Goal: Transaction & Acquisition: Purchase product/service

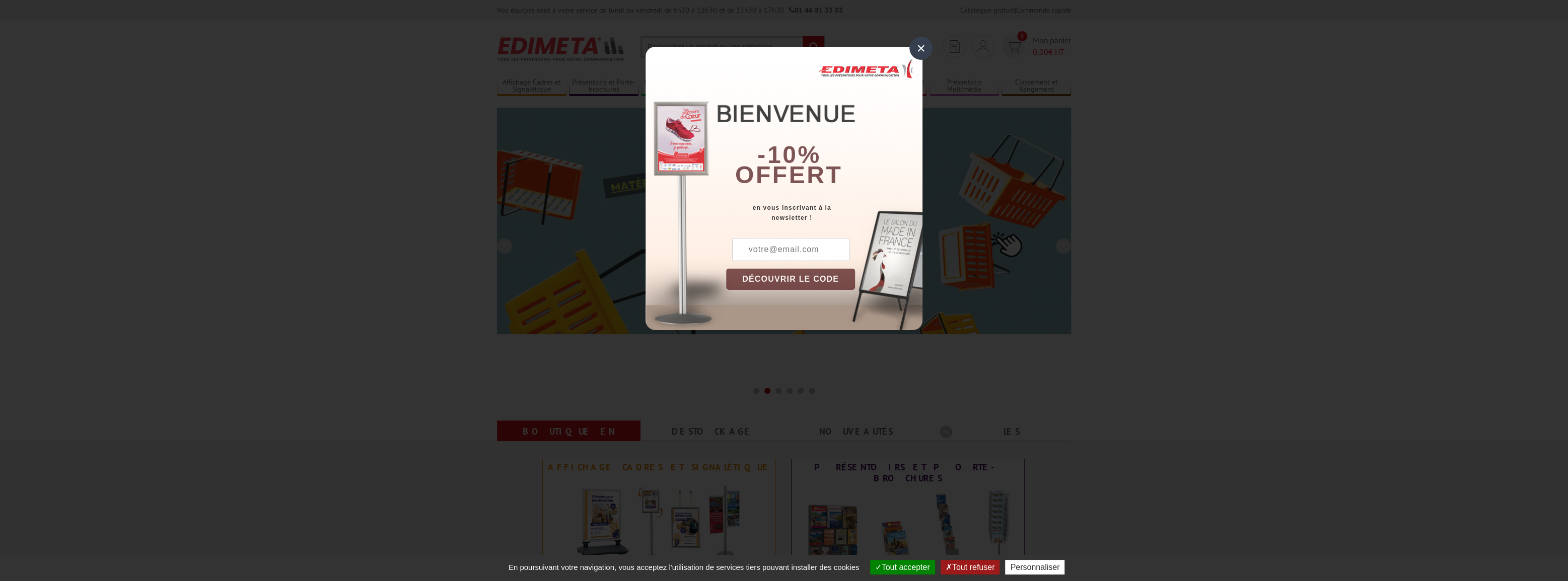
click at [796, 250] on input "text" at bounding box center [791, 250] width 118 height 23
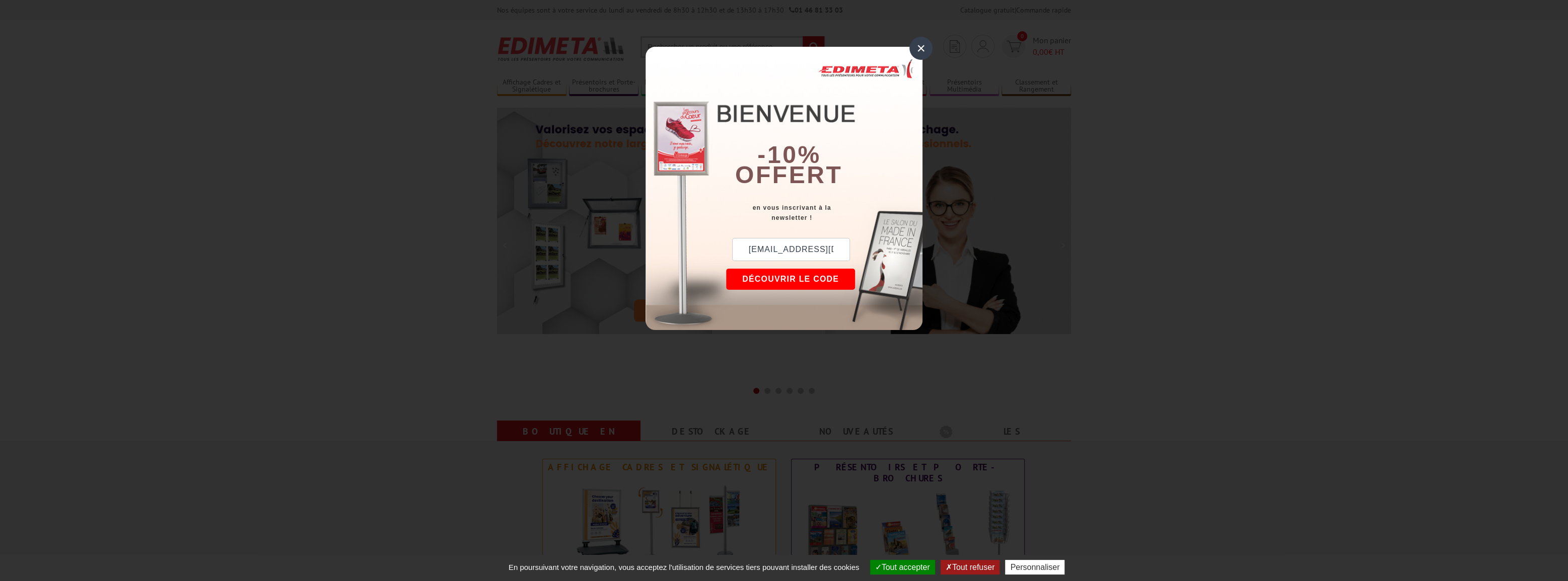
type input "lmarguet92@sfr.fr"
click at [823, 276] on button "DÉCOUVRIR LE CODE" at bounding box center [790, 279] width 129 height 21
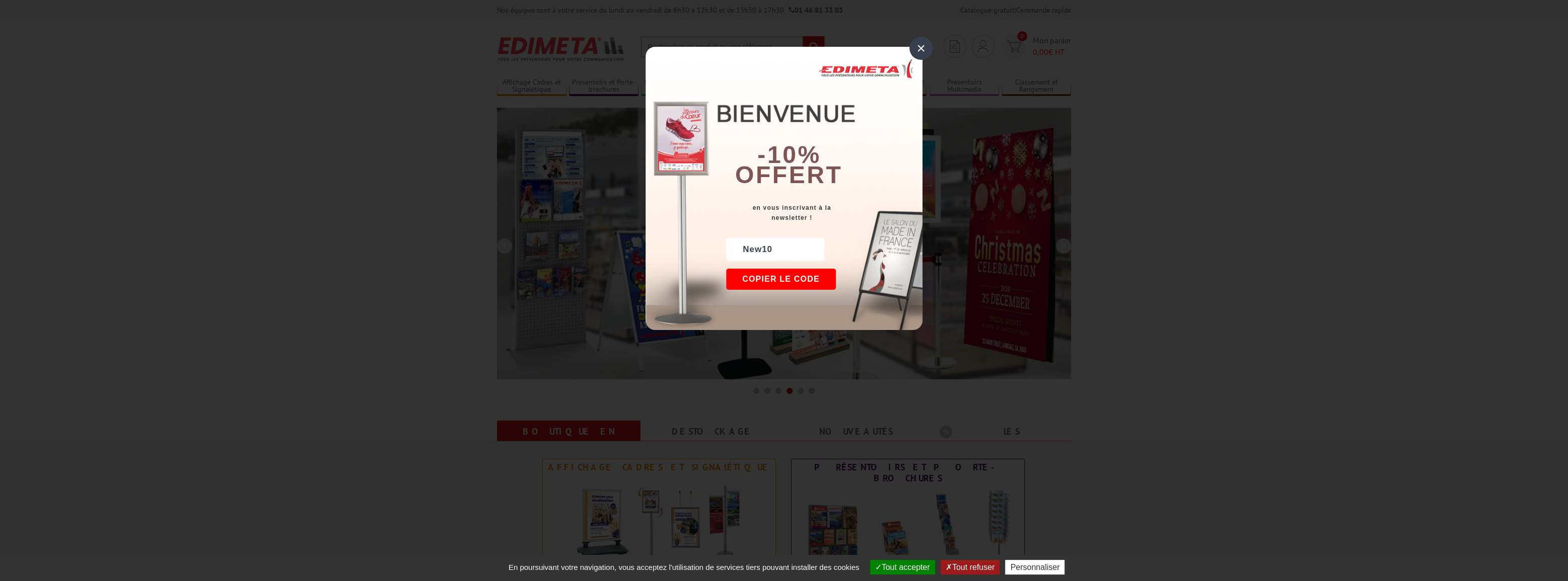
click at [776, 276] on button "Copier le code" at bounding box center [781, 279] width 110 height 21
click at [858, 284] on button "Continuer sur edimeta.fr" at bounding box center [818, 279] width 184 height 21
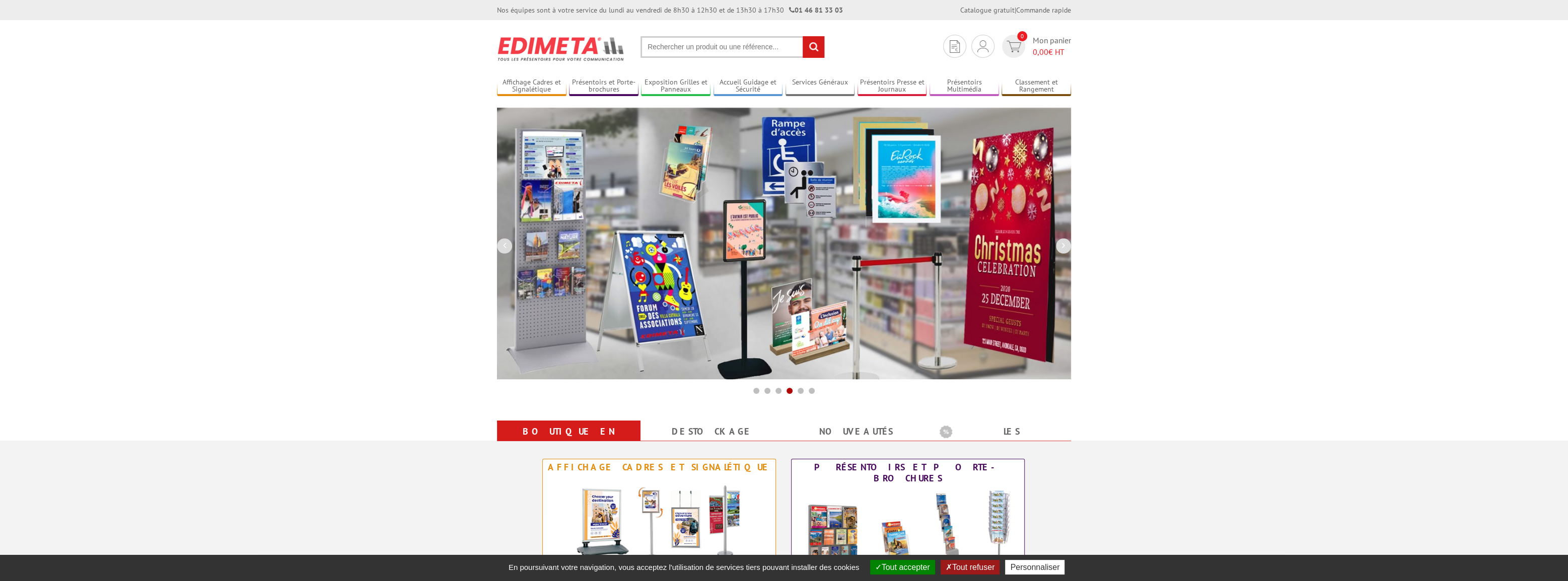
click at [701, 48] on input "text" at bounding box center [733, 47] width 184 height 22
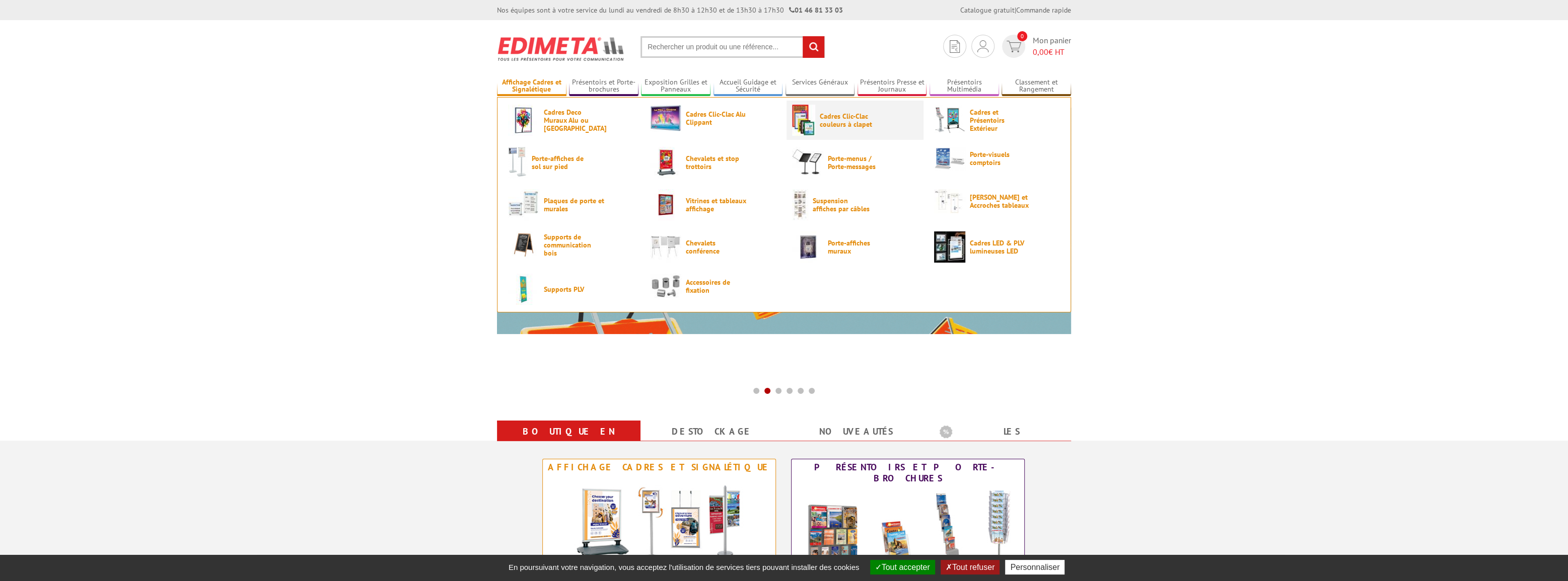
click at [837, 118] on span "Cadres Clic-Clac couleurs à clapet" at bounding box center [850, 121] width 61 height 16
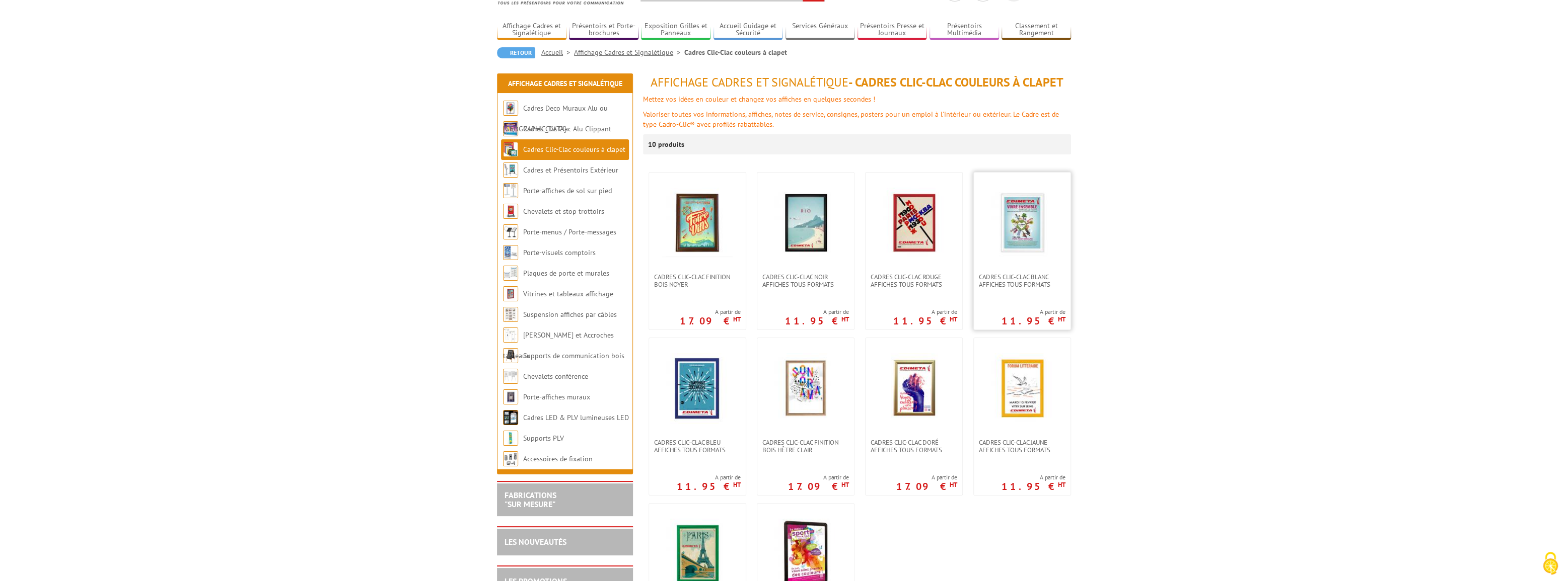
scroll to position [45, 0]
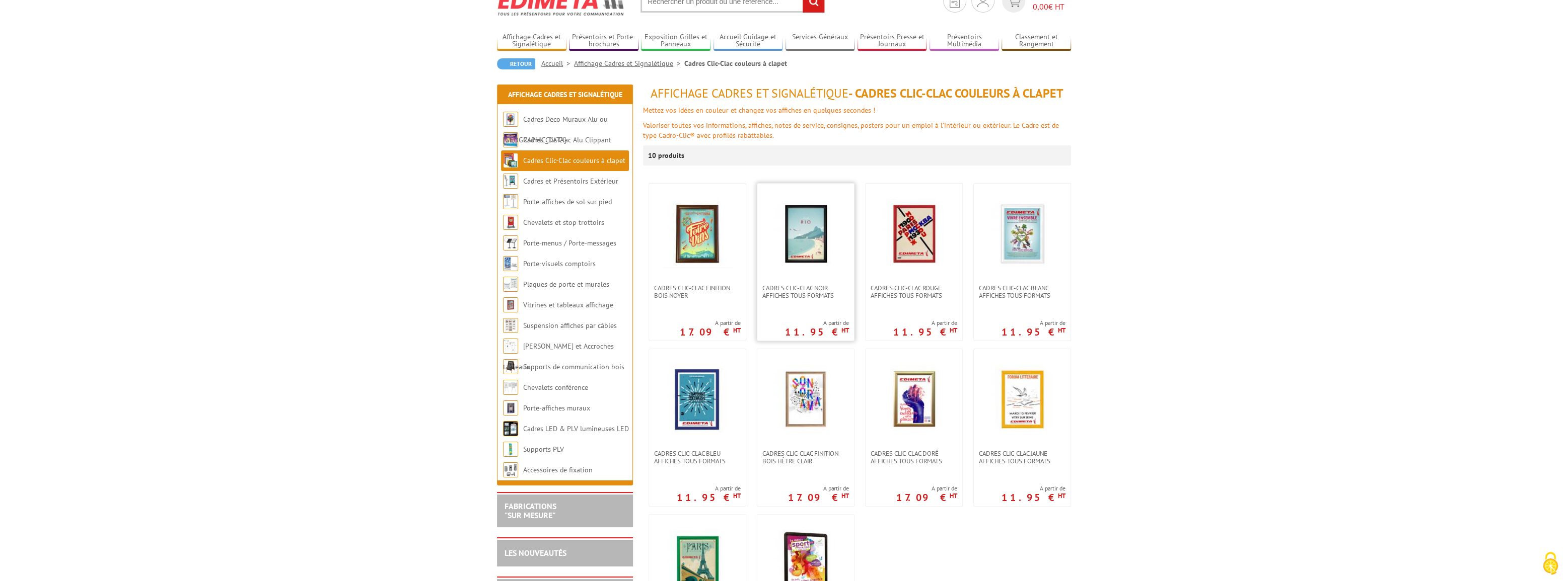
click at [802, 262] on img at bounding box center [805, 234] width 70 height 70
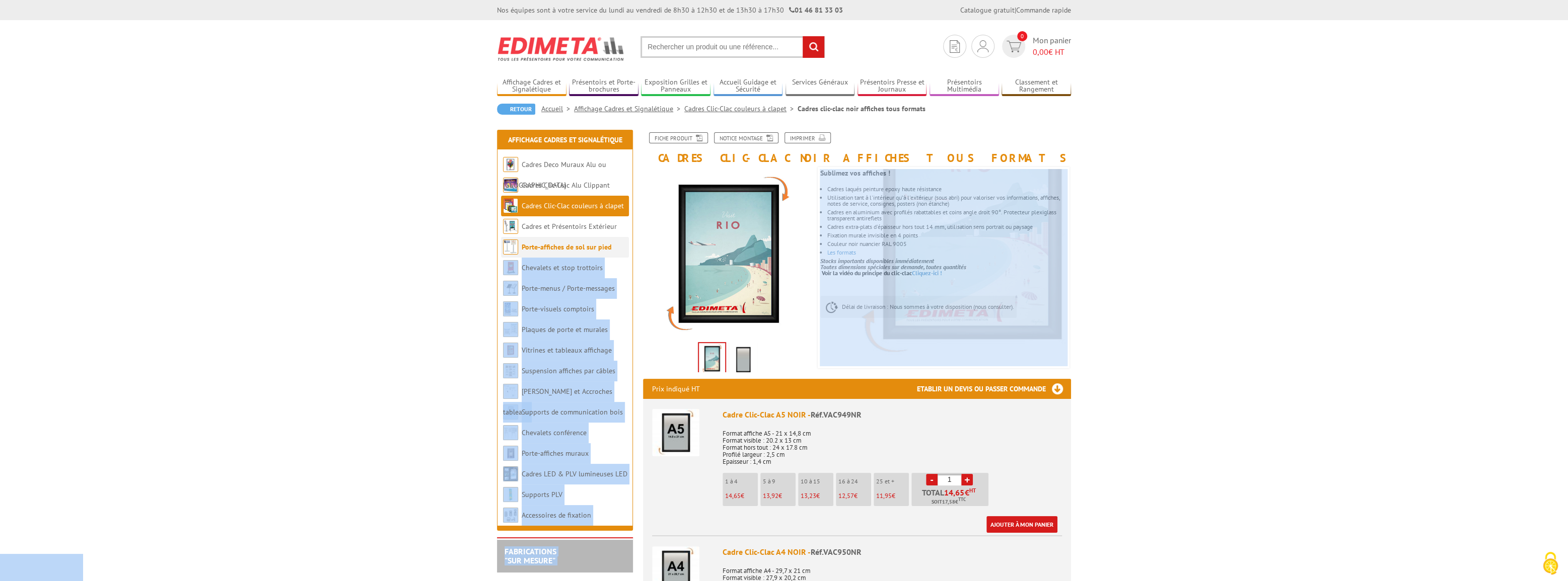
drag, startPoint x: 683, startPoint y: 327, endPoint x: 609, endPoint y: 239, distance: 115.0
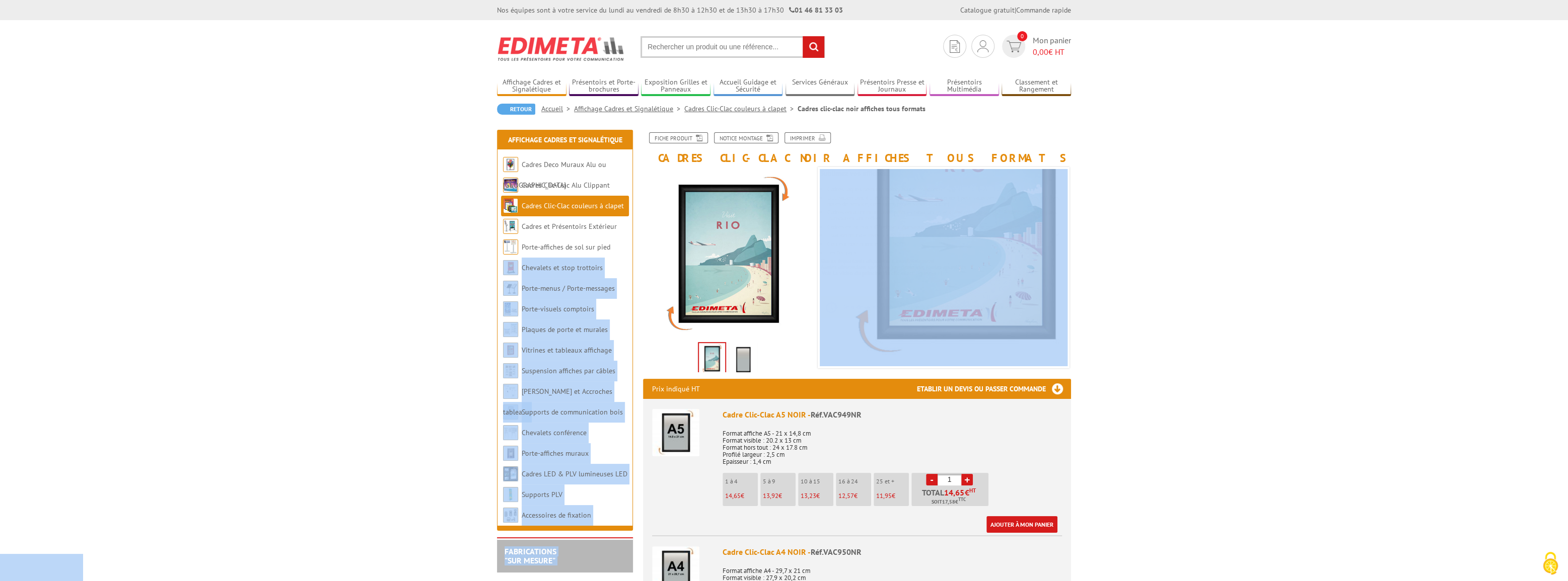
click at [745, 357] on img at bounding box center [743, 360] width 24 height 31
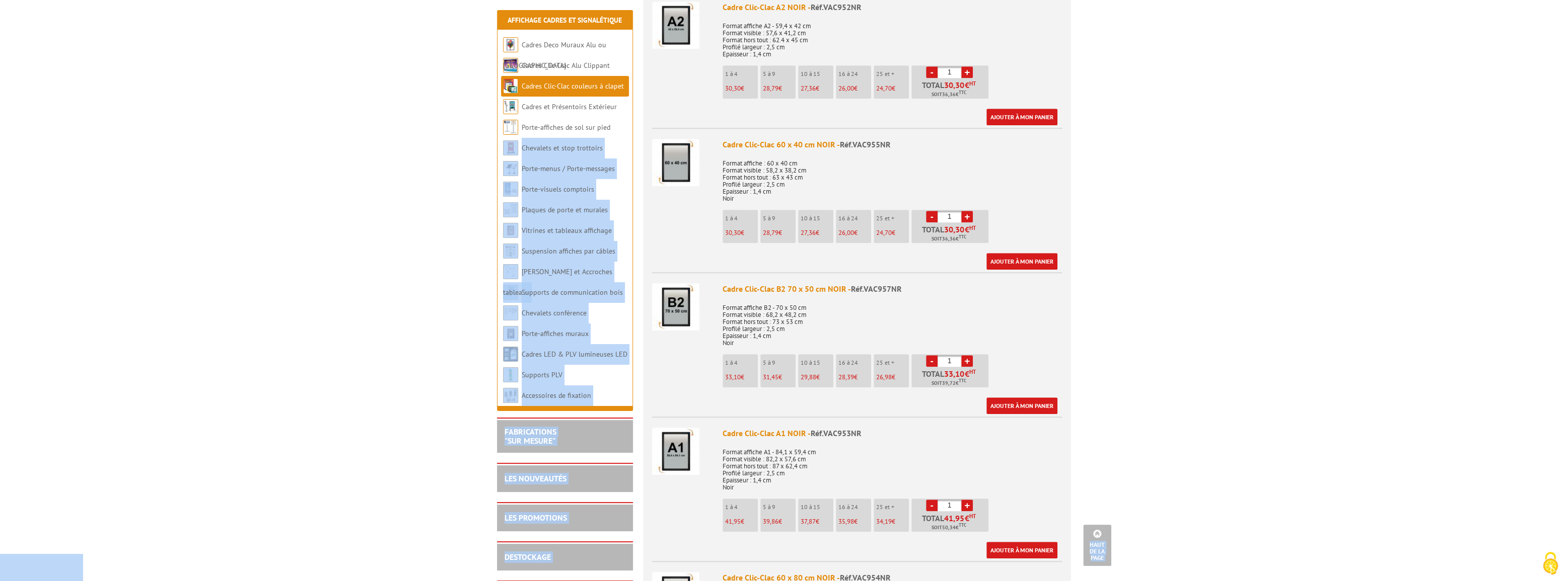
scroll to position [823, 0]
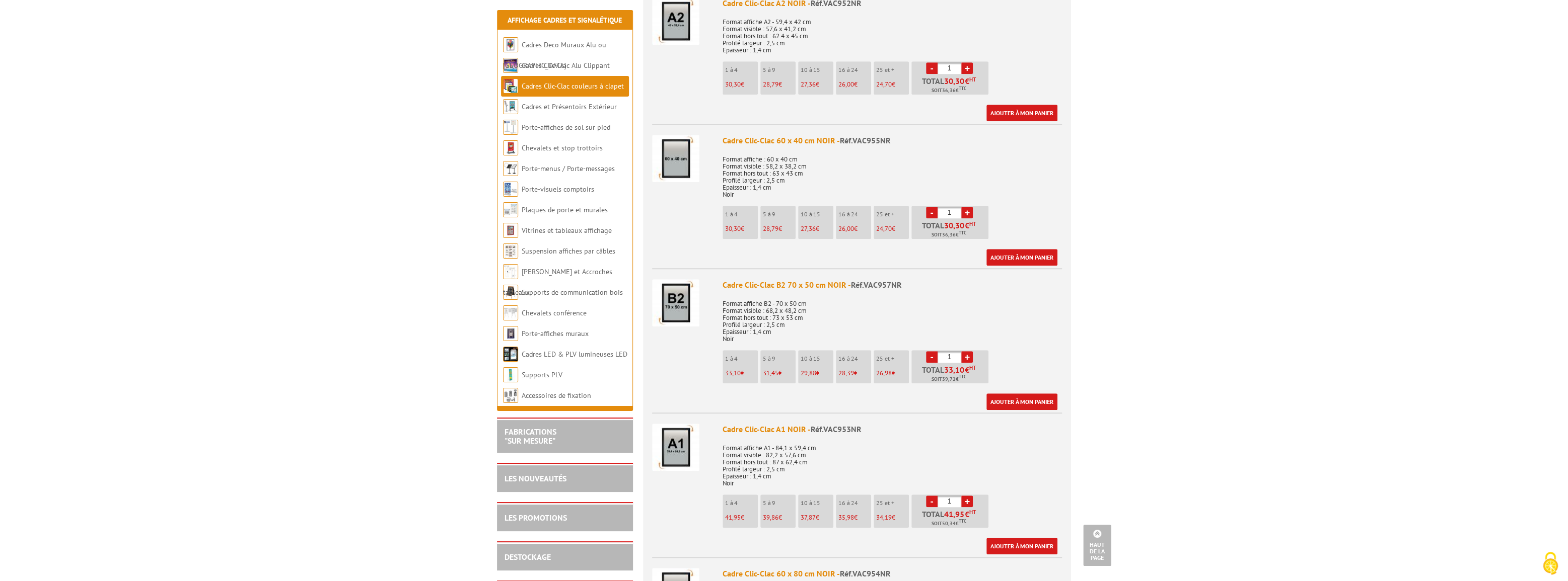
click at [736, 360] on p "1 à 4" at bounding box center [742, 359] width 33 height 7
click at [966, 354] on link "+" at bounding box center [967, 357] width 12 height 12
type input "2"
click at [1030, 399] on link "Ajouter à mon panier" at bounding box center [1022, 402] width 71 height 16
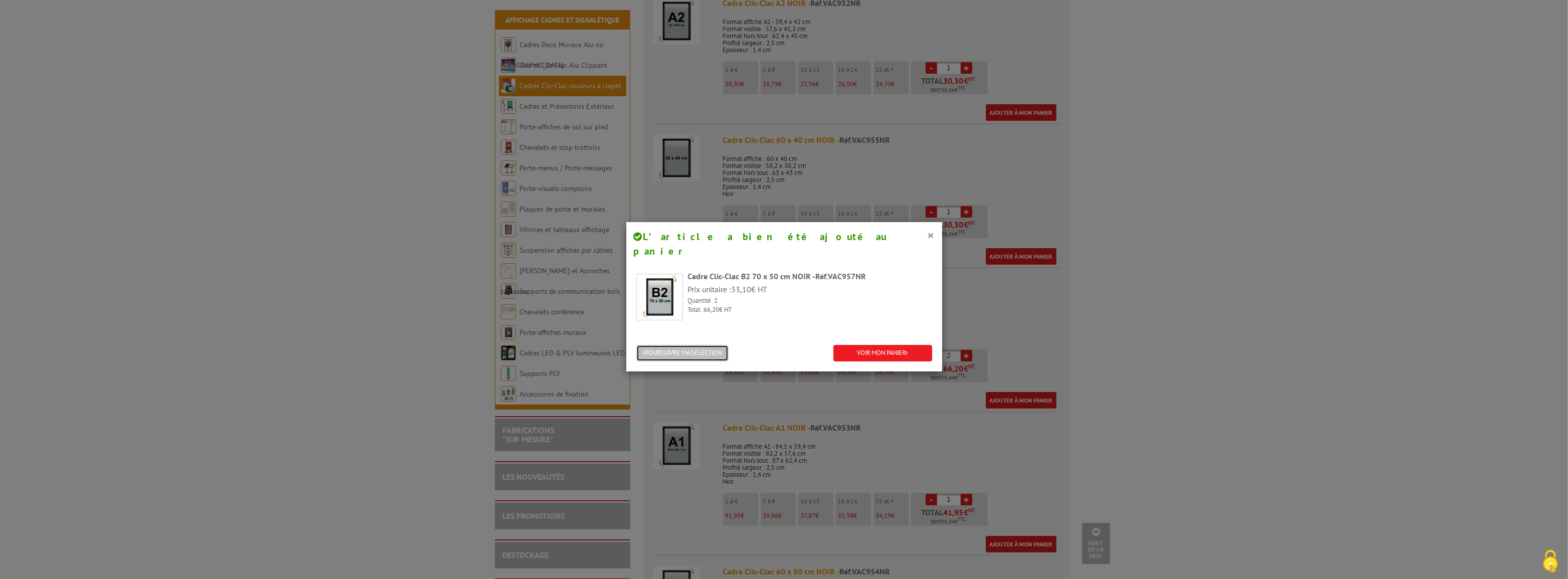
click at [677, 345] on button "POURSUIVRE MA SÉLECTION" at bounding box center [683, 353] width 92 height 16
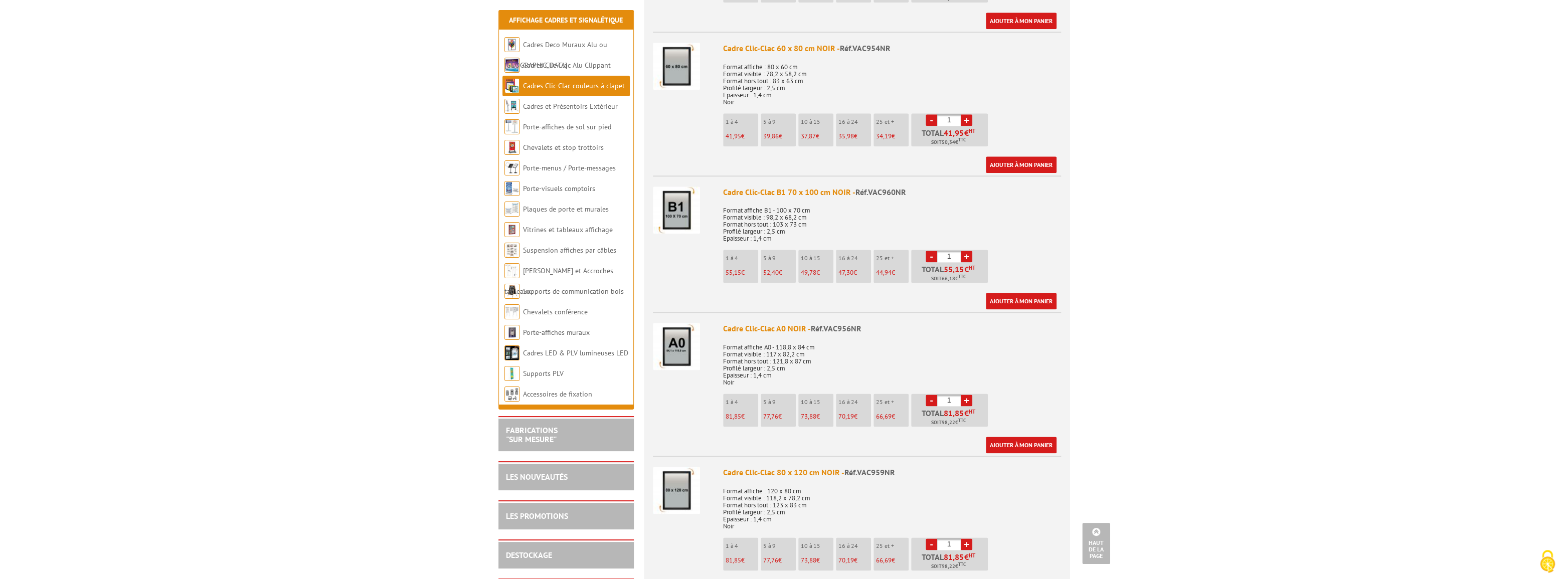
scroll to position [1368, 0]
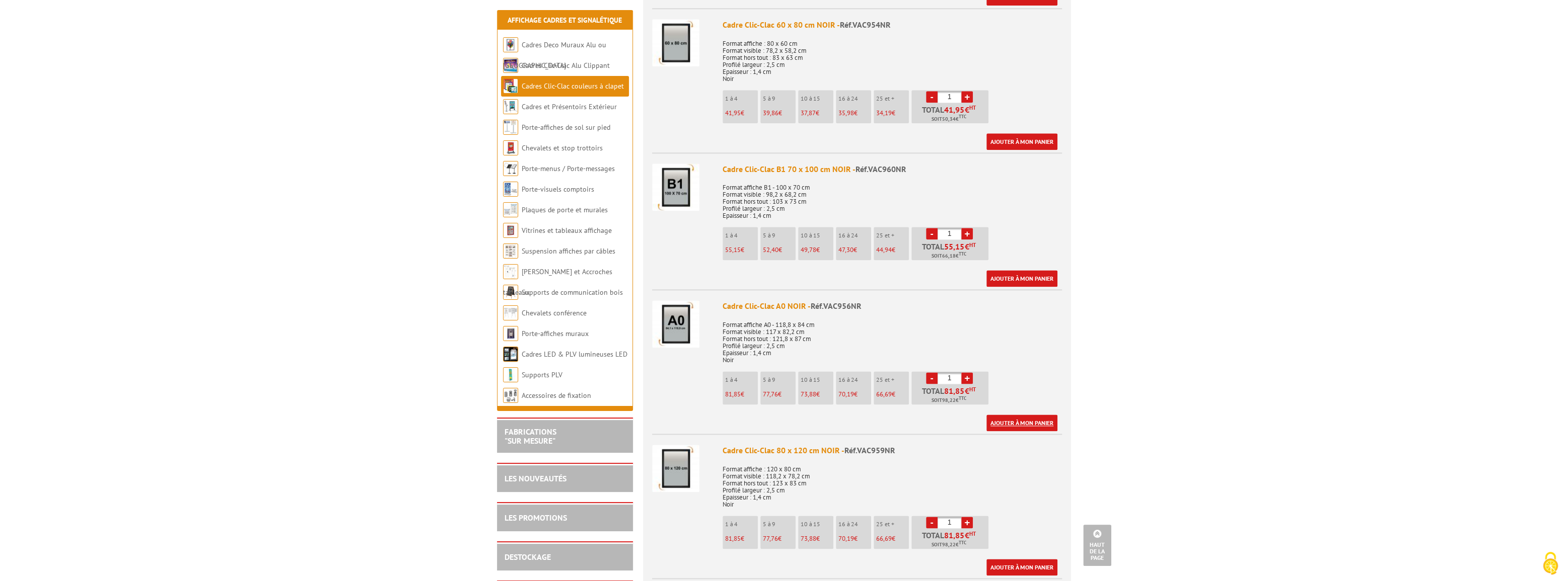
click at [1027, 422] on link "Ajouter à mon panier" at bounding box center [1022, 423] width 71 height 16
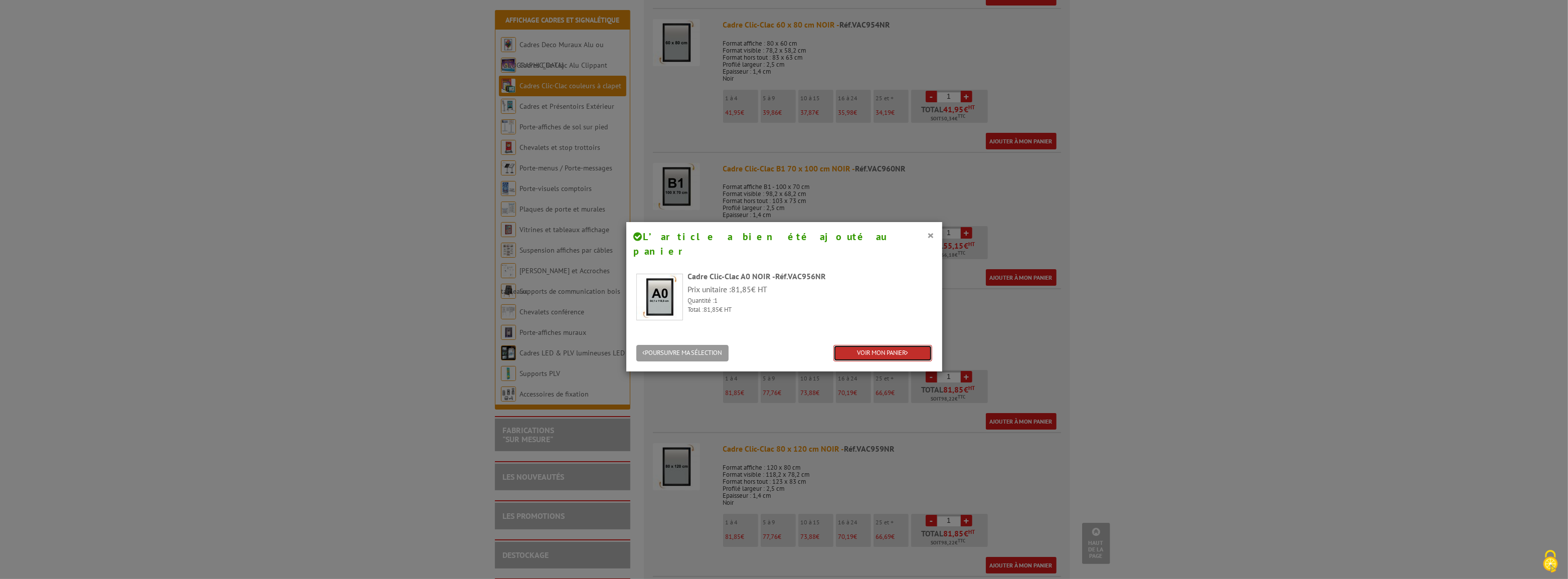
click at [887, 345] on link "VOIR MON PANIER" at bounding box center [883, 353] width 99 height 16
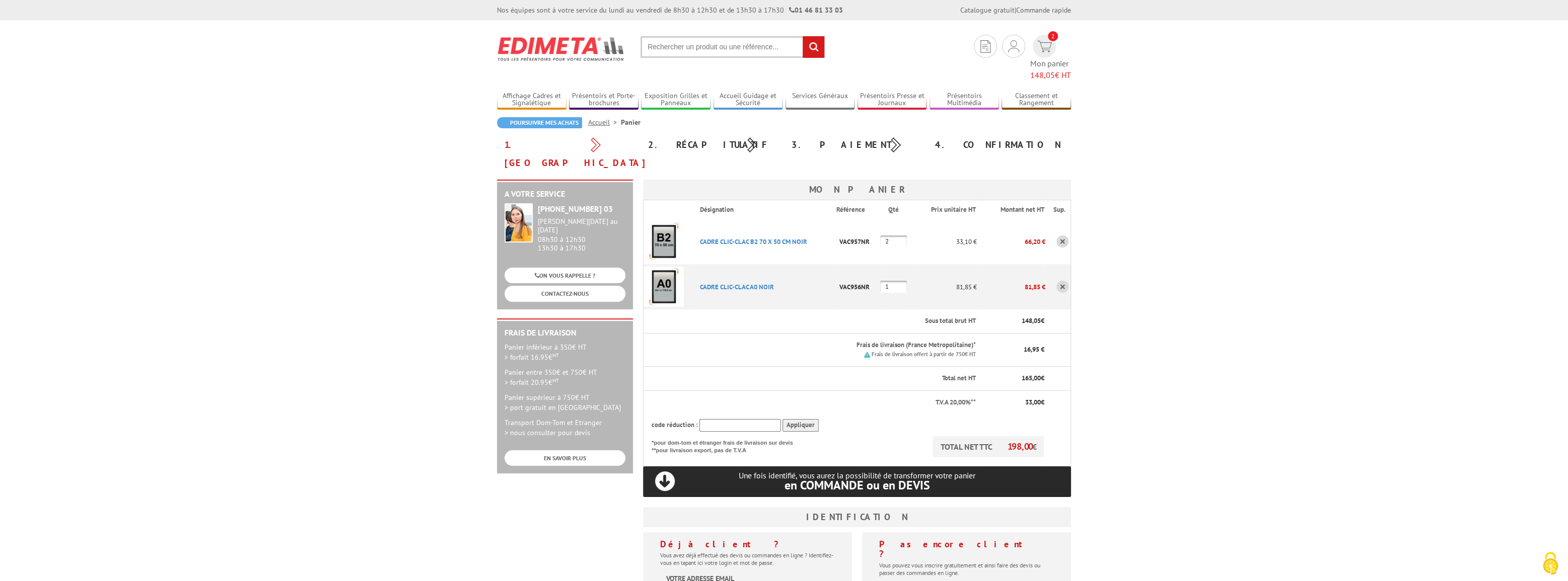
click at [746, 419] on input "text" at bounding box center [740, 426] width 82 height 12
type input "New10"
click at [812, 419] on input "Appliquer" at bounding box center [800, 426] width 36 height 12
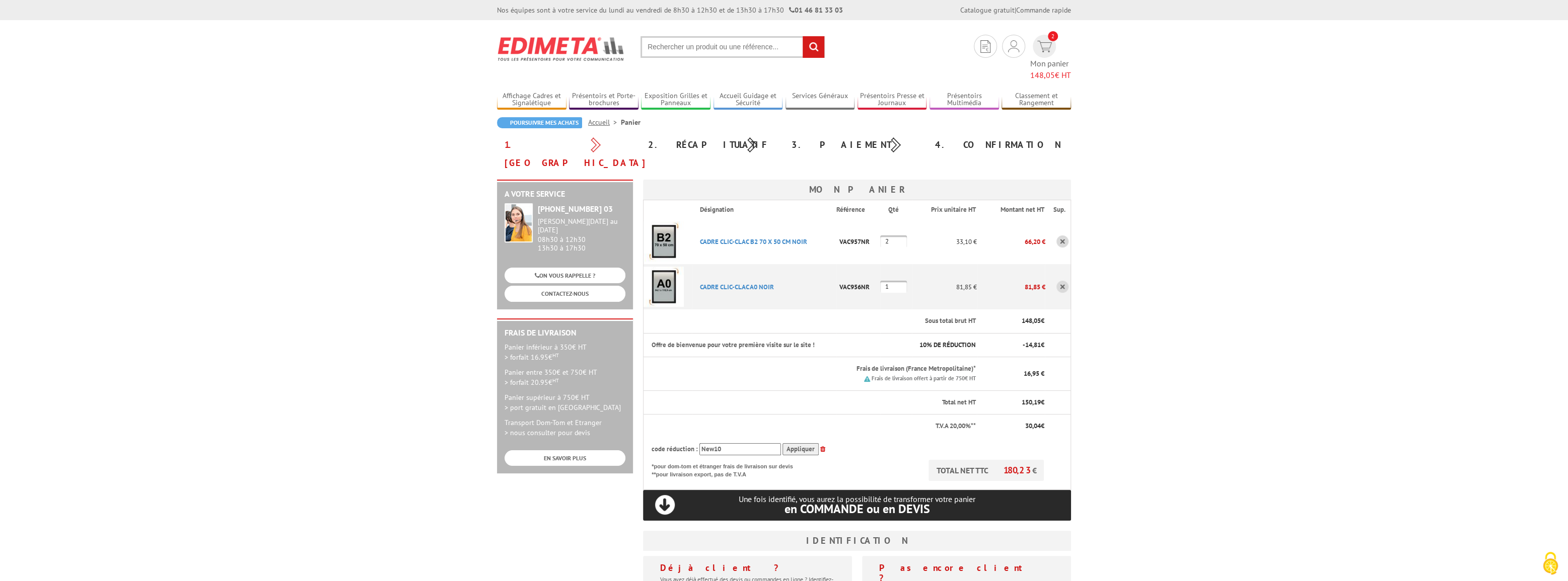
click at [670, 222] on img at bounding box center [663, 241] width 40 height 40
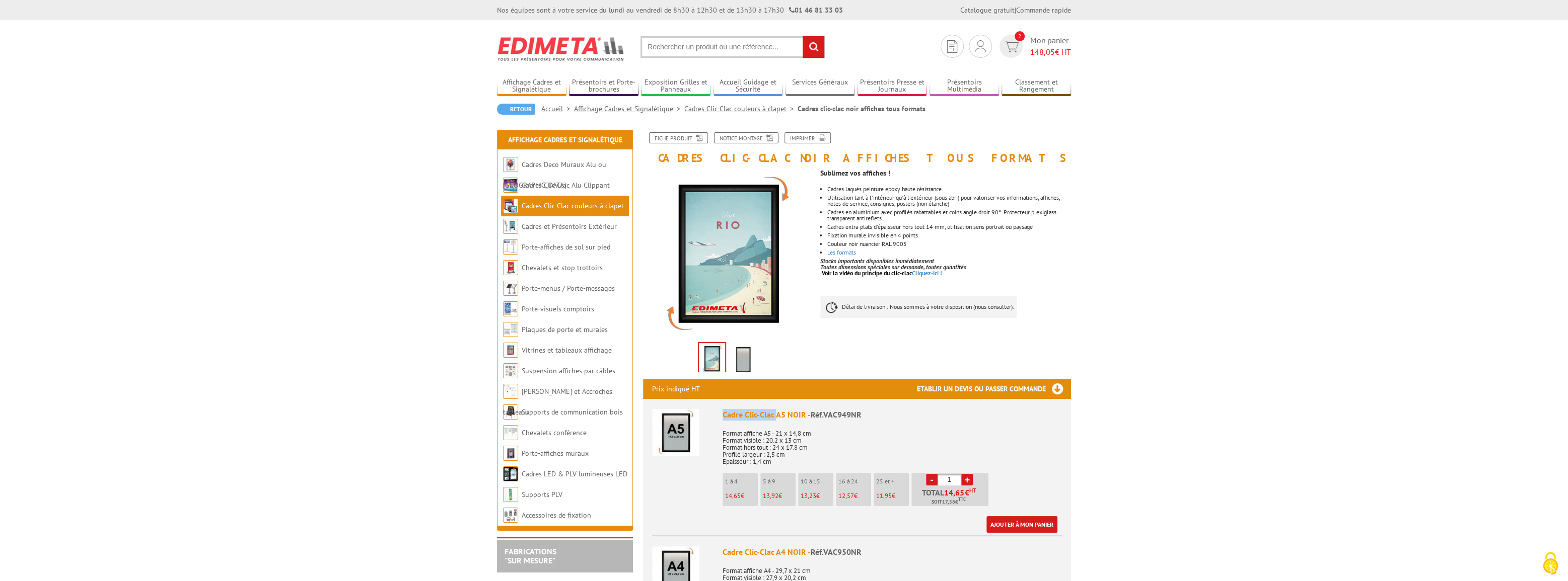
drag, startPoint x: 725, startPoint y: 415, endPoint x: 776, endPoint y: 413, distance: 51.0
click at [776, 413] on div "Cadre Clic-Clac A5 NOIR - Réf.VAC949NR" at bounding box center [892, 415] width 339 height 12
copy div "Cadre Clic-Clac"
click at [678, 139] on link "Fiche produit" at bounding box center [678, 138] width 59 height 11
click at [765, 138] on icon at bounding box center [768, 137] width 10 height 9
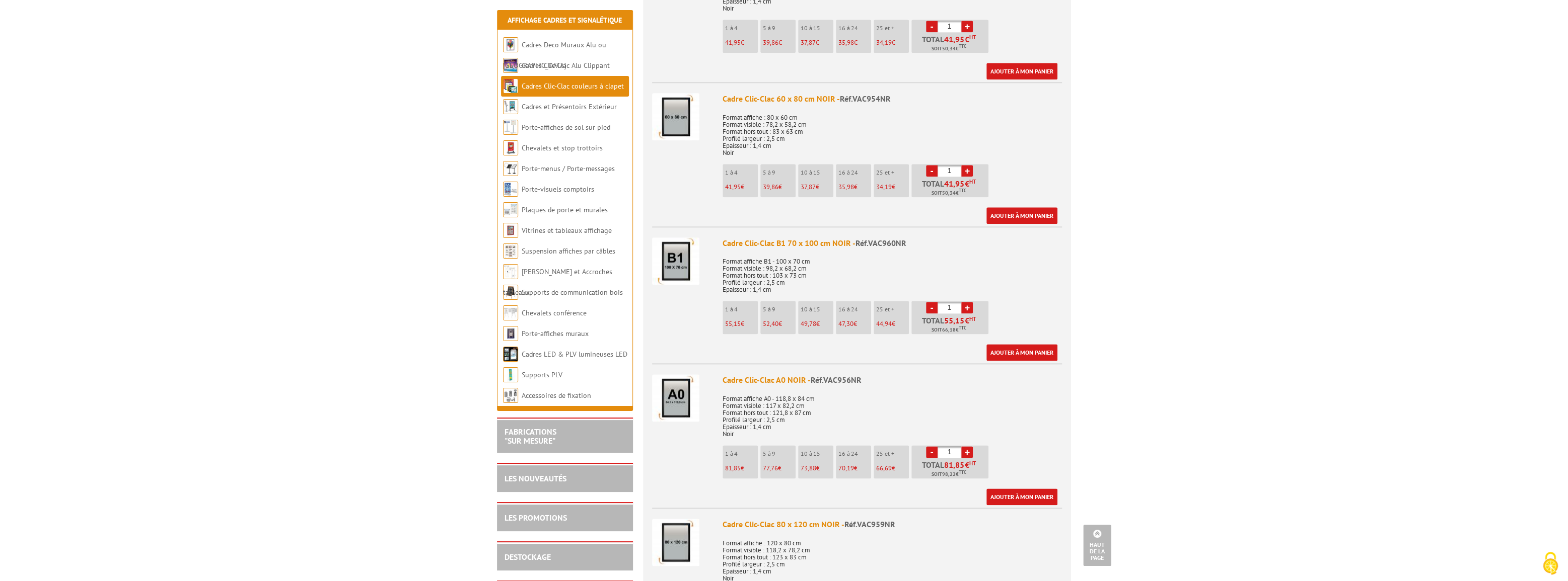
scroll to position [1098, 0]
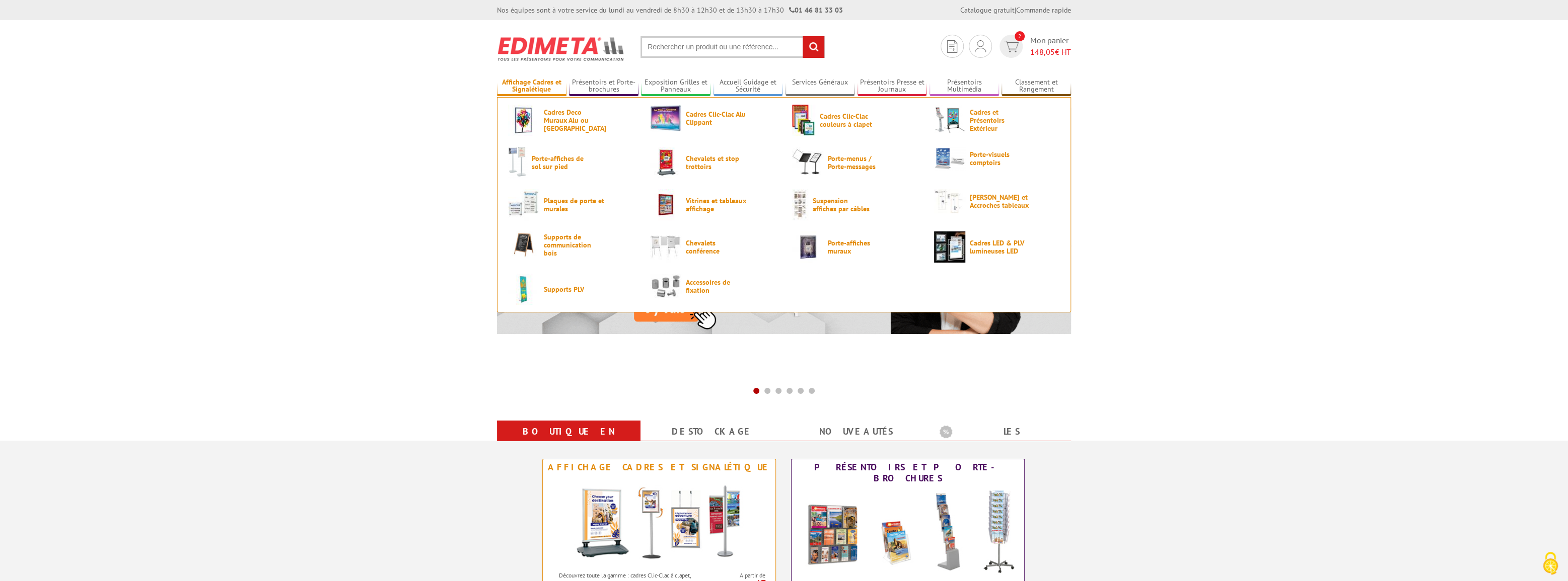
click at [544, 89] on link "Affichage Cadres et Signalétique" at bounding box center [532, 86] width 70 height 16
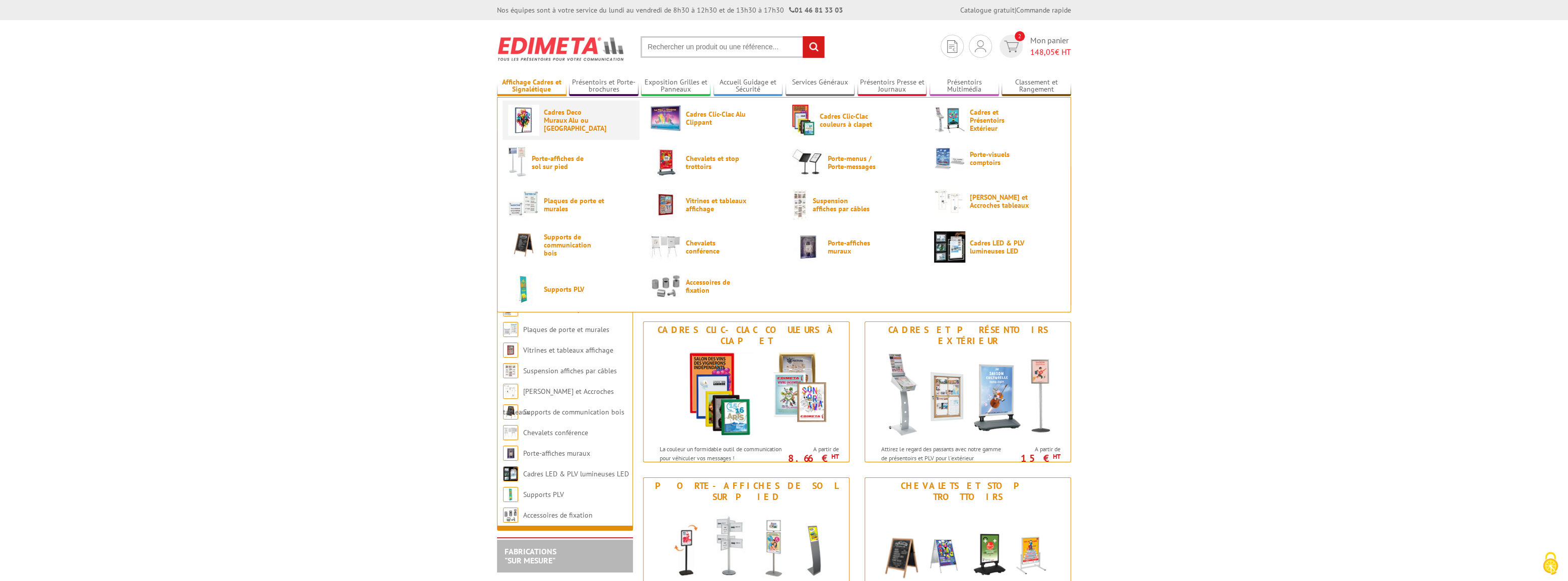
click at [565, 121] on span "Cadres Deco Muraux Alu ou [GEOGRAPHIC_DATA]" at bounding box center [574, 120] width 61 height 24
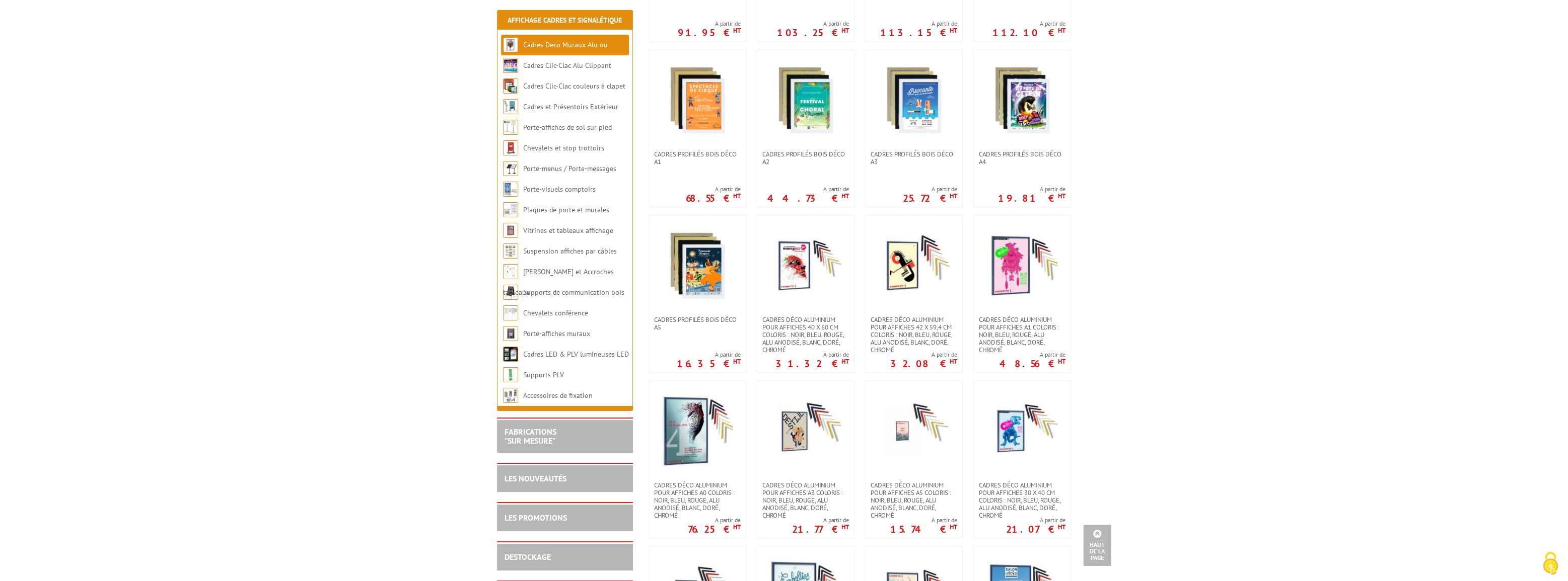
scroll to position [640, 0]
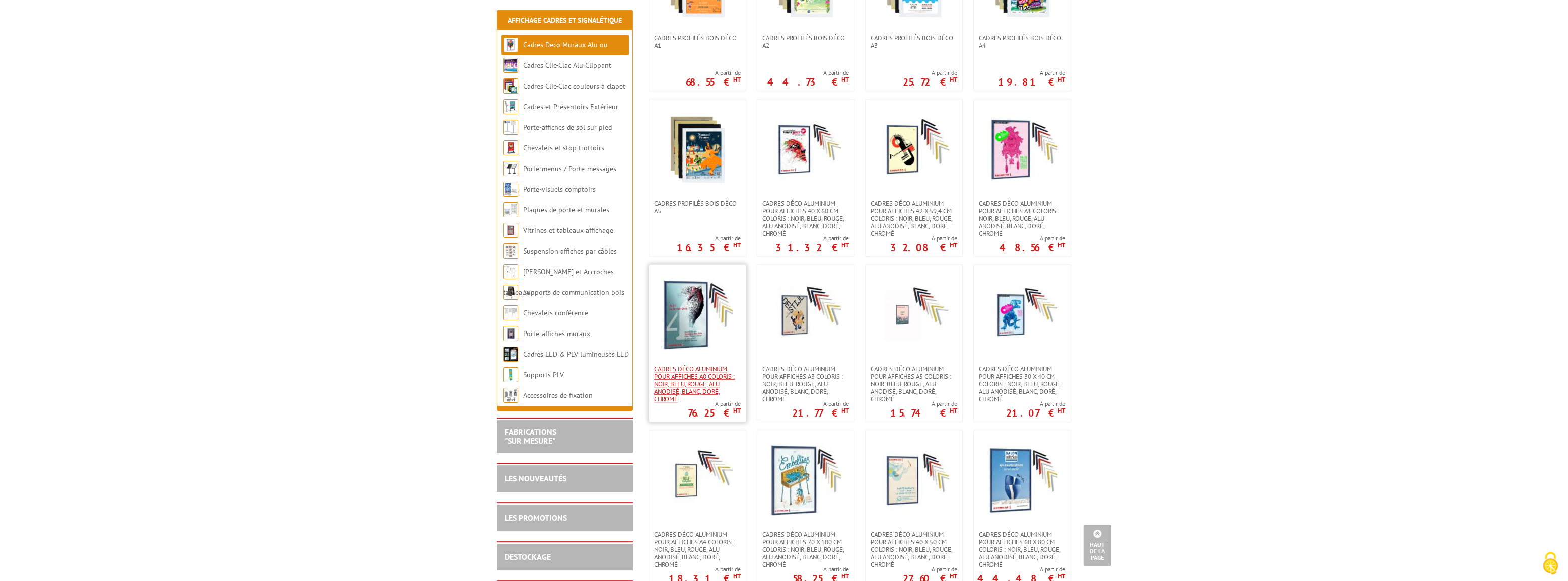
click at [693, 366] on span "Cadres déco aluminium pour affiches A0 Coloris : Noir, bleu, rouge, alu anodisé…" at bounding box center [697, 384] width 87 height 38
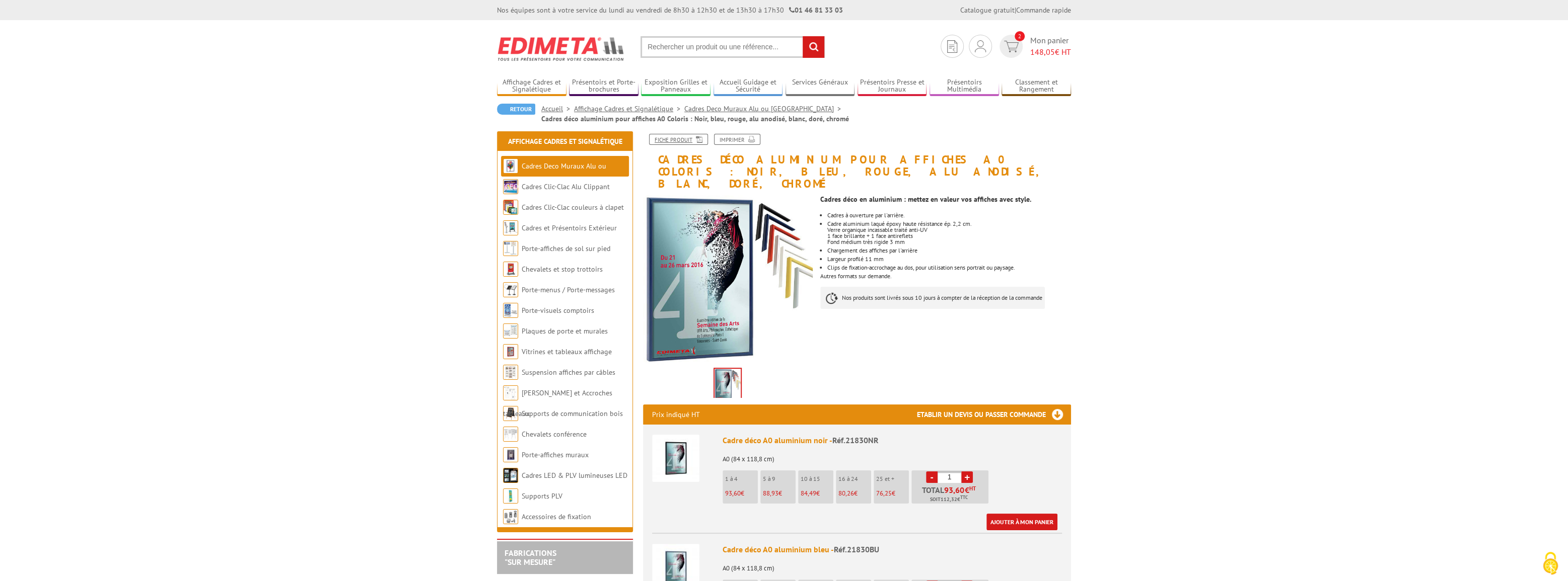
click at [675, 141] on link "Fiche produit" at bounding box center [678, 139] width 59 height 11
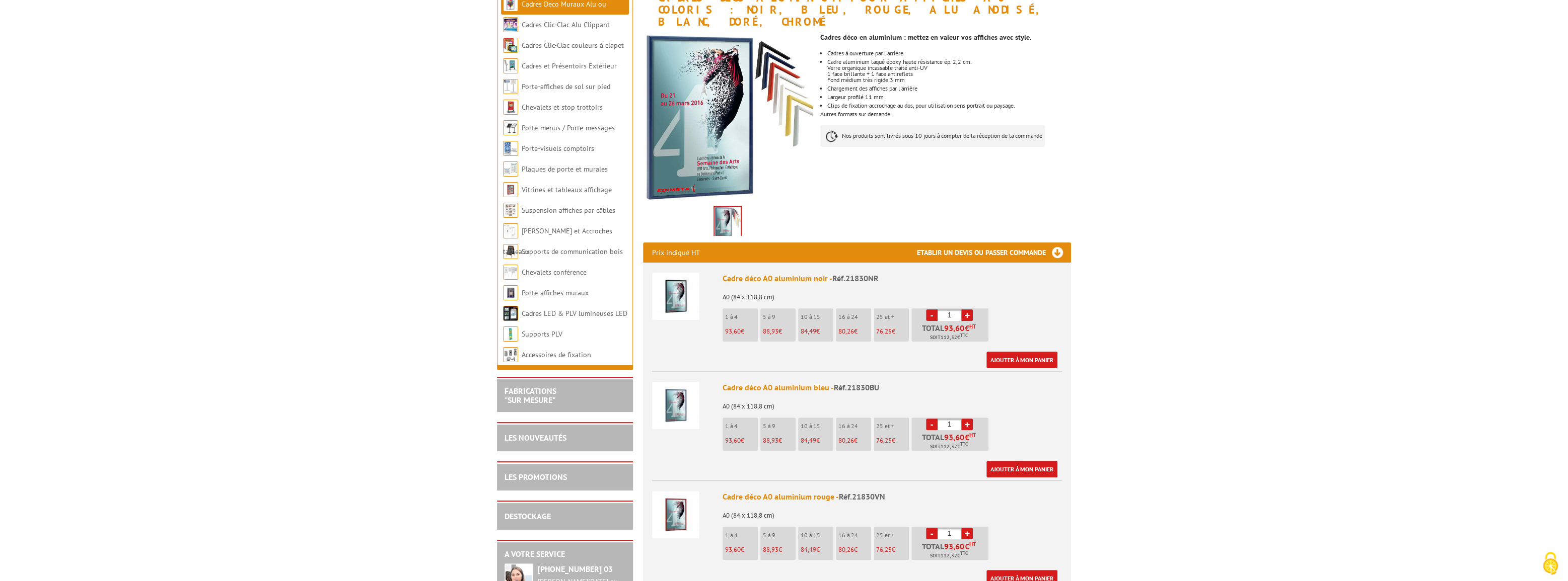
scroll to position [183, 0]
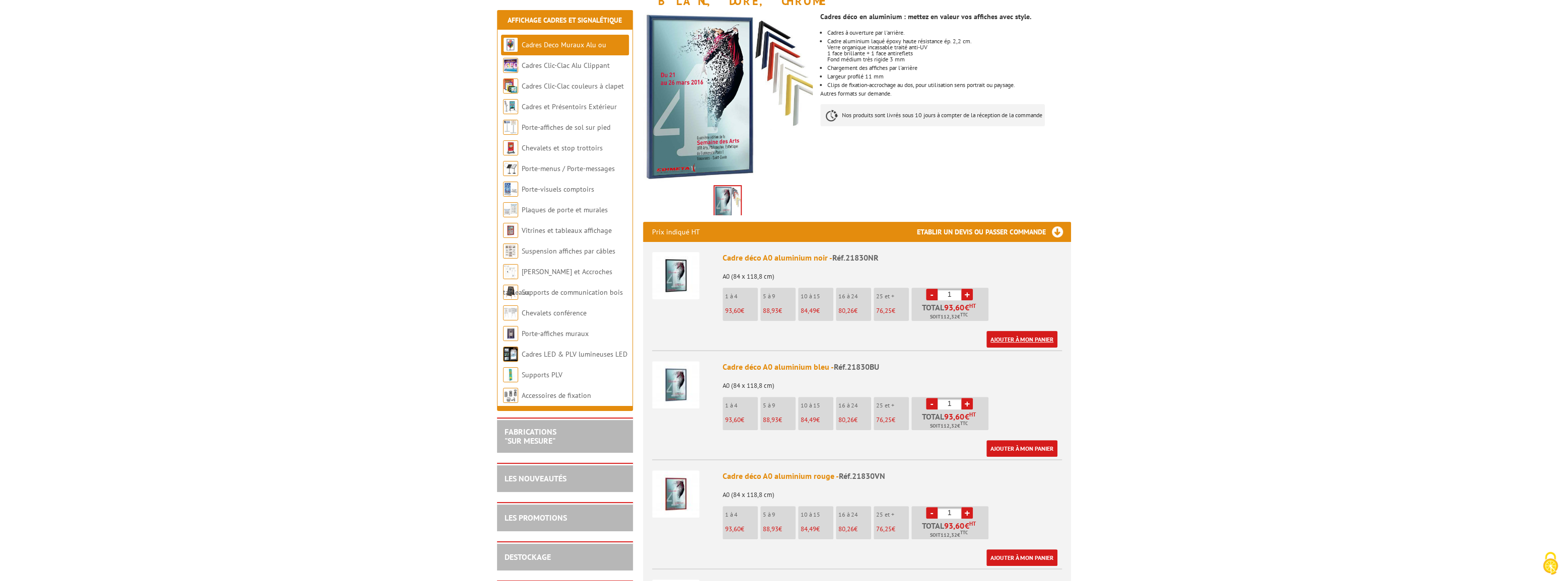
click at [1002, 331] on link "Ajouter à mon panier" at bounding box center [1022, 340] width 71 height 16
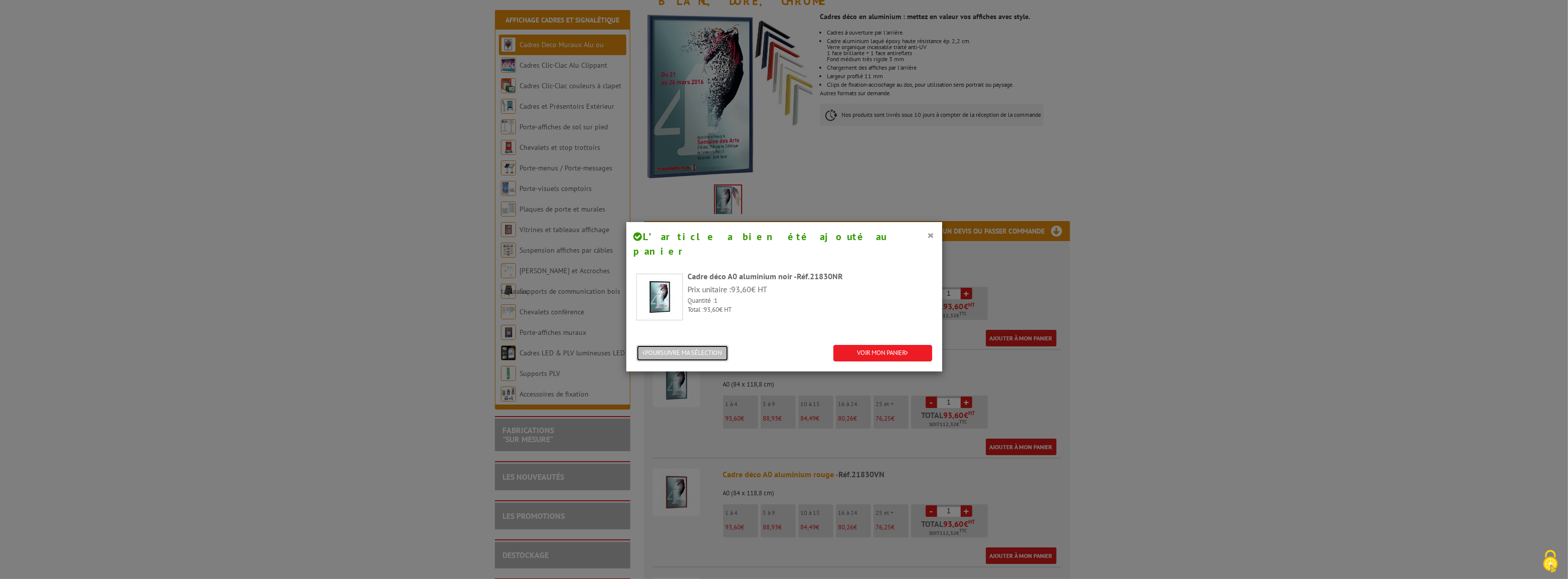
click at [708, 345] on button "POURSUIVRE MA SÉLECTION" at bounding box center [683, 353] width 92 height 16
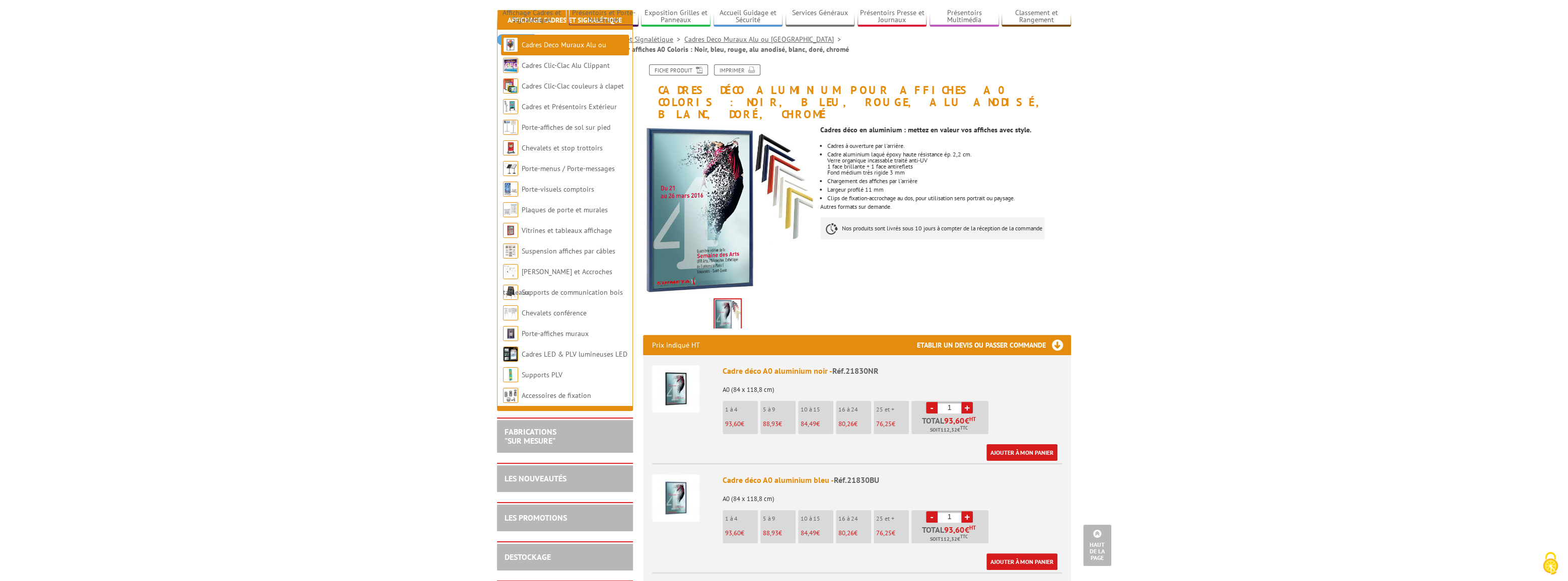
scroll to position [0, 0]
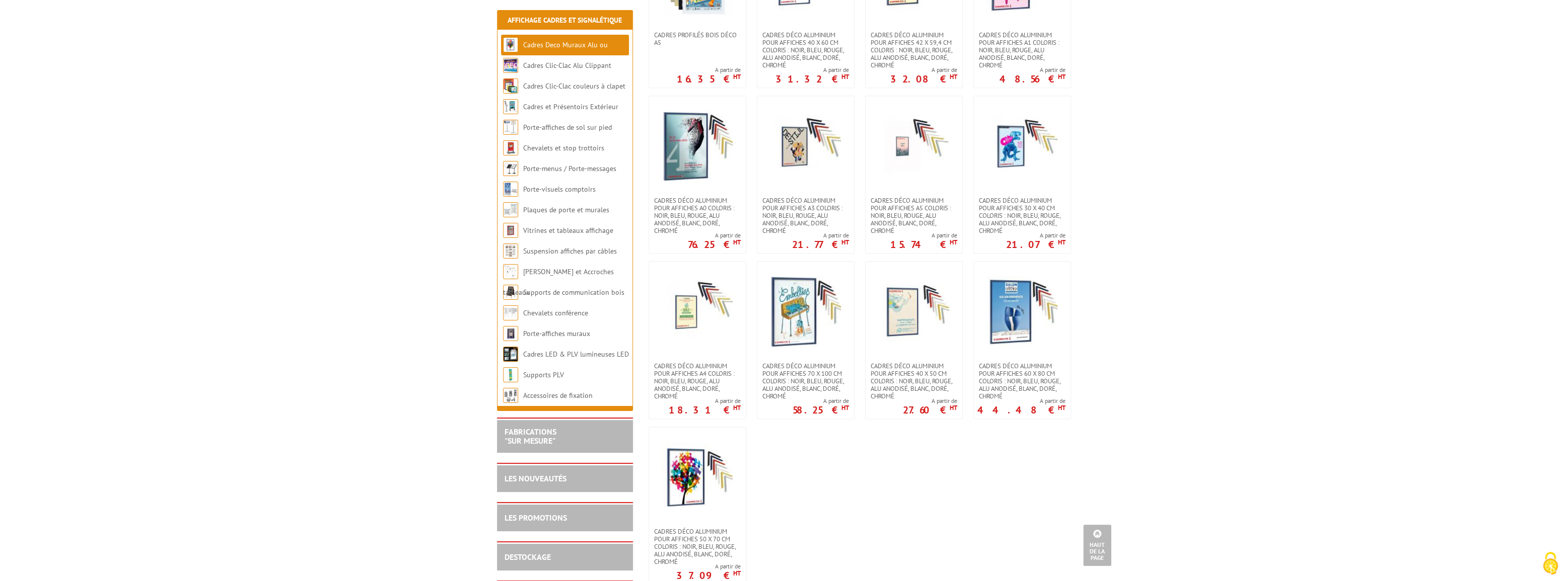
scroll to position [823, 0]
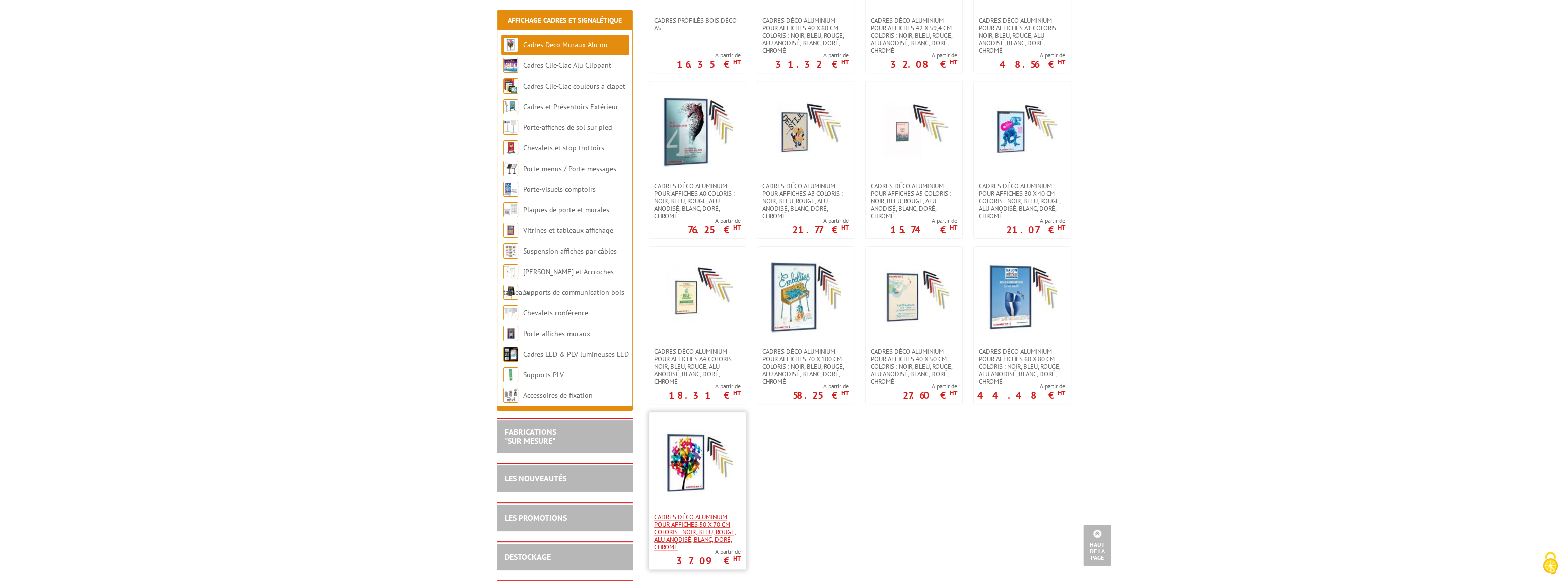
click at [700, 524] on span "Cadres déco aluminium pour affiches 50 x 70 cm Coloris : Noir, bleu, rouge, alu…" at bounding box center [697, 532] width 87 height 38
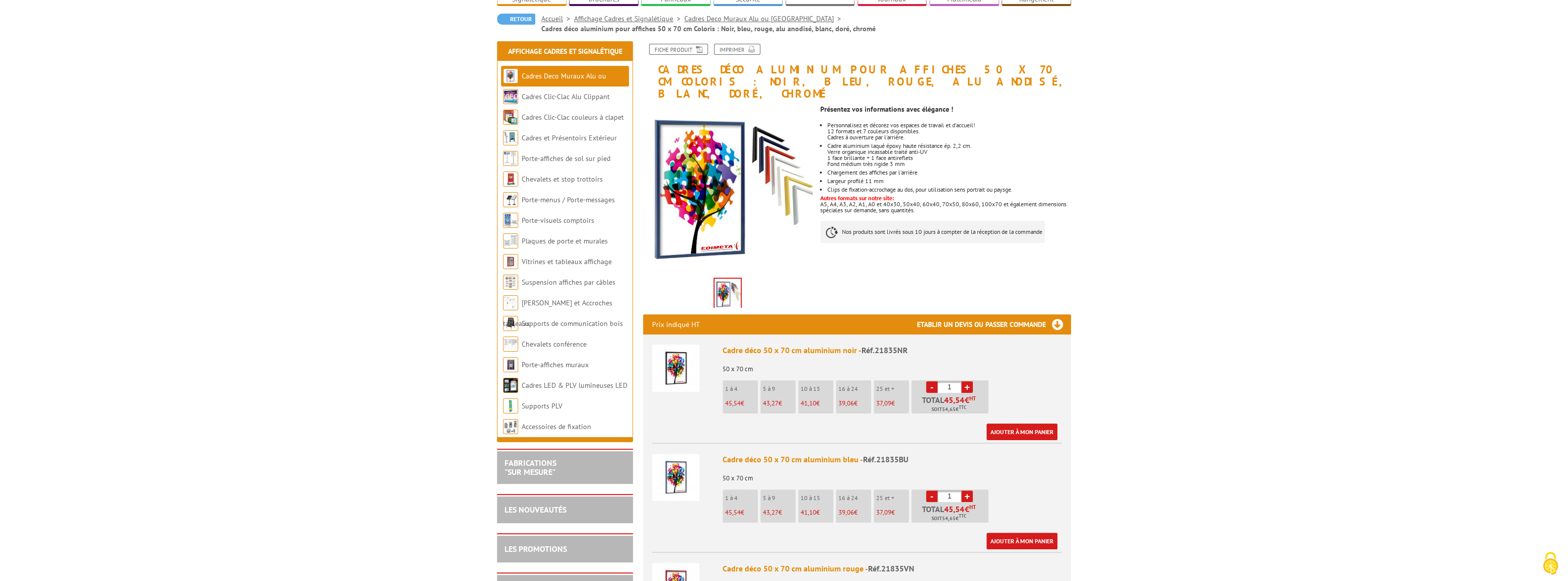
scroll to position [91, 0]
click at [687, 357] on img at bounding box center [676, 367] width 47 height 47
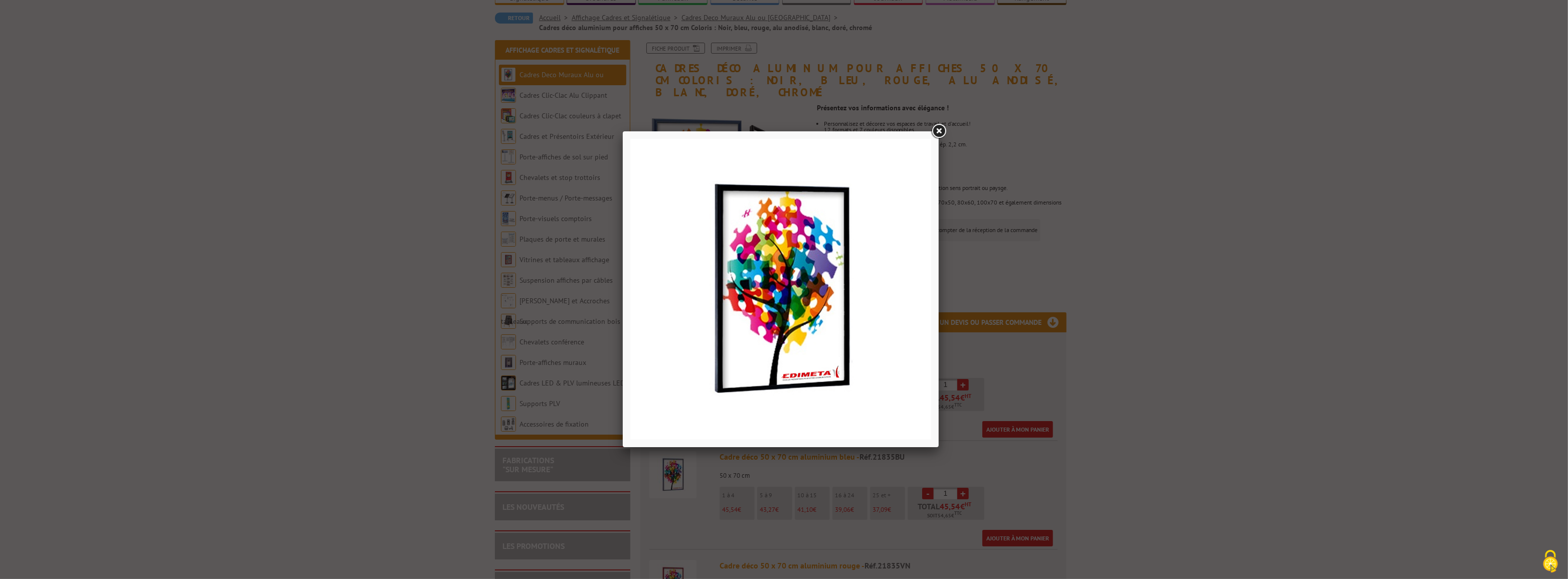
click at [940, 134] on link at bounding box center [938, 131] width 18 height 18
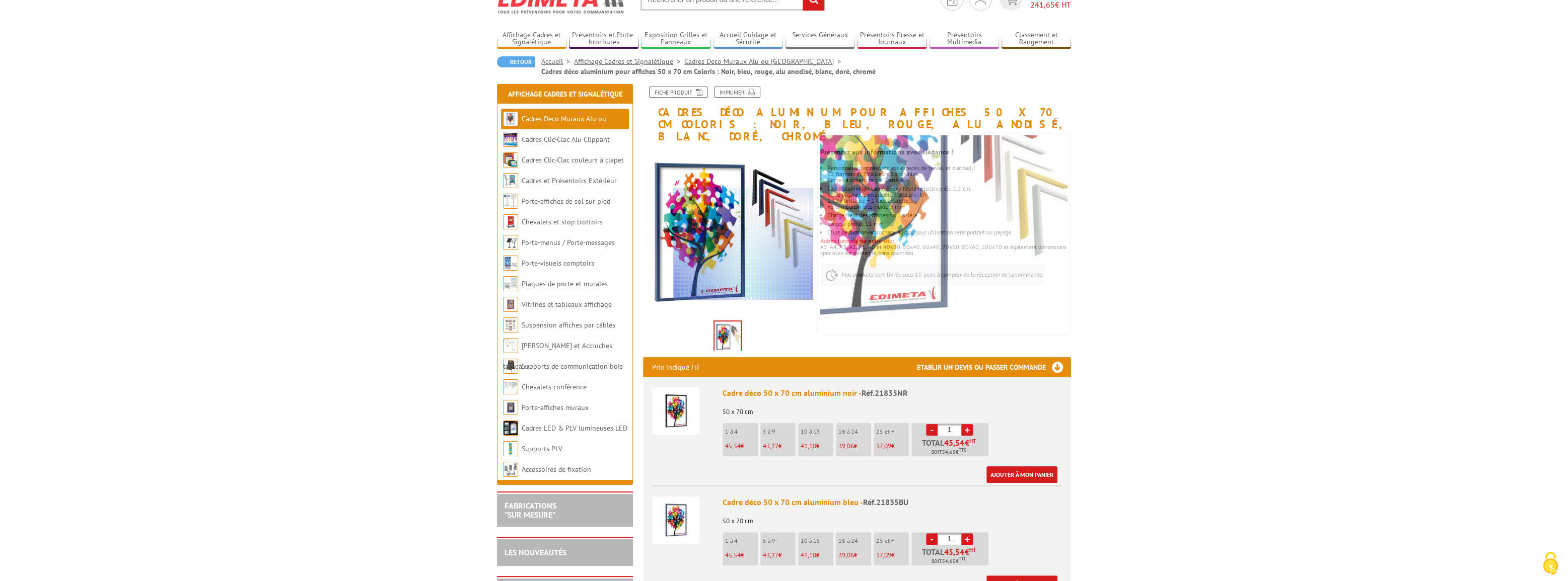
scroll to position [0, 0]
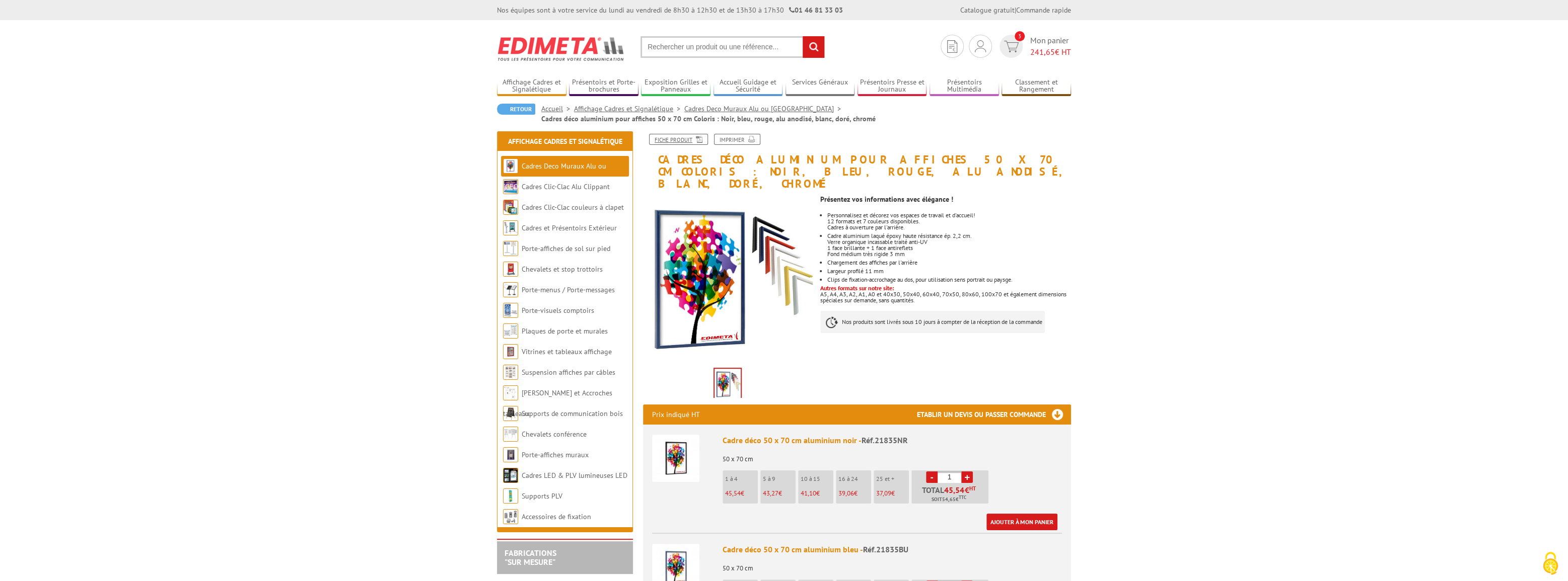
click at [683, 139] on link "Fiche produit" at bounding box center [678, 139] width 59 height 11
click at [968, 472] on link "+" at bounding box center [967, 477] width 12 height 12
type input "2"
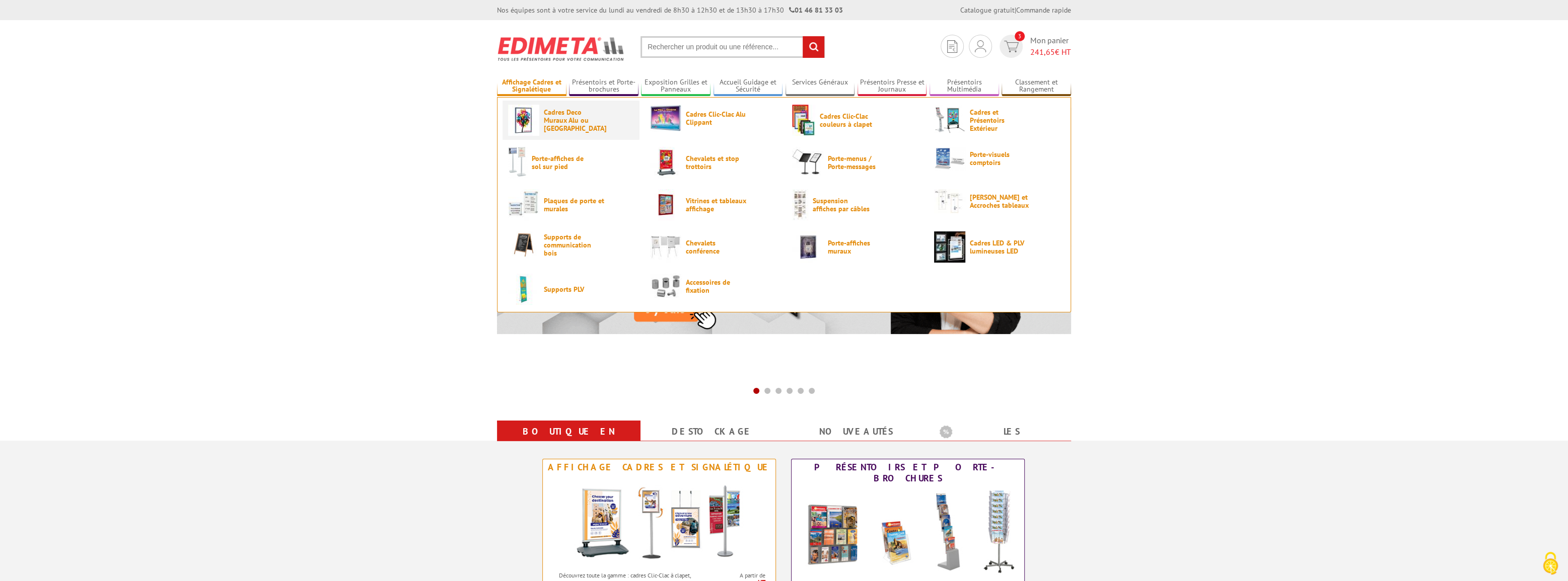
click at [561, 117] on span "Cadres Deco Muraux Alu ou [GEOGRAPHIC_DATA]" at bounding box center [574, 120] width 61 height 24
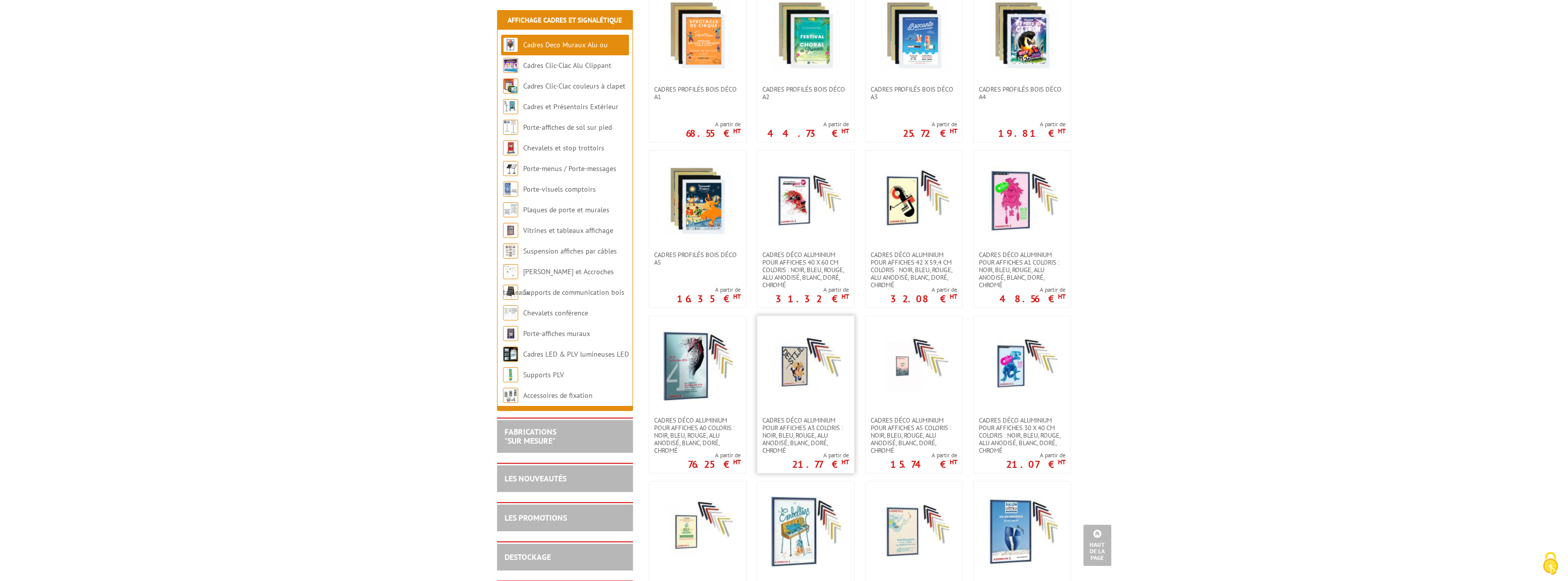
scroll to position [595, 0]
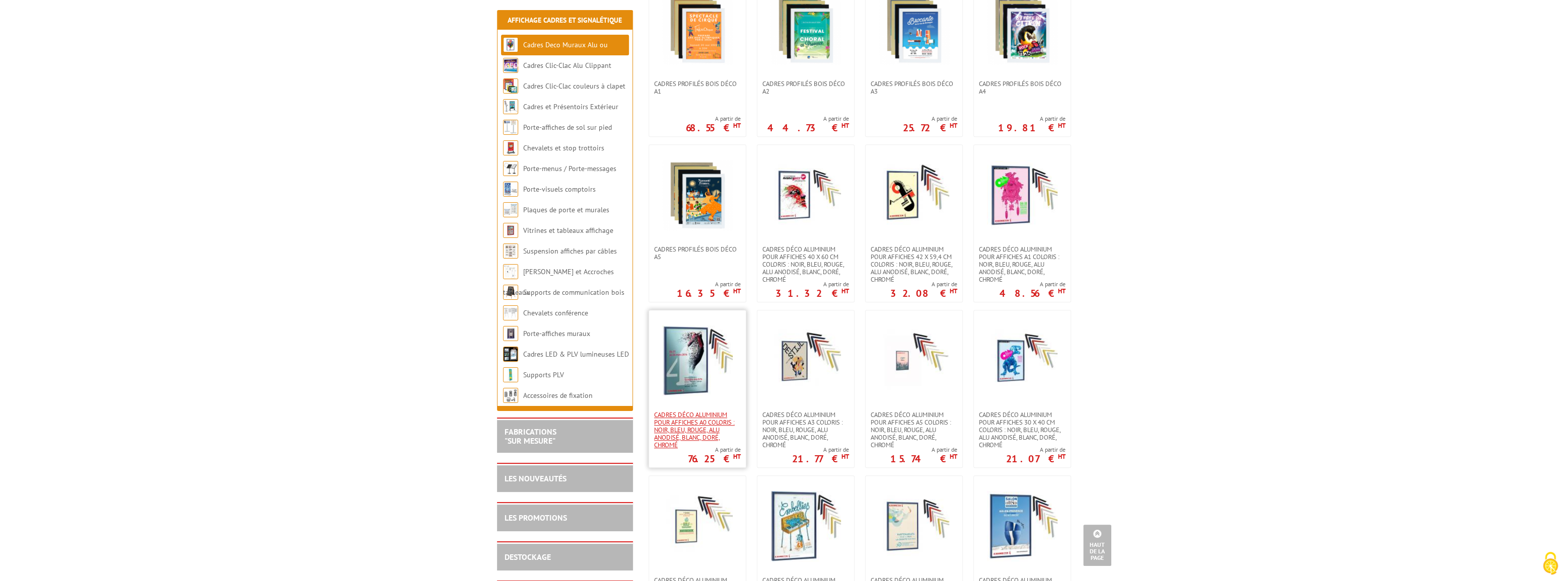
click at [705, 411] on span "Cadres déco aluminium pour affiches A0 Coloris : Noir, bleu, rouge, alu anodisé…" at bounding box center [697, 430] width 87 height 38
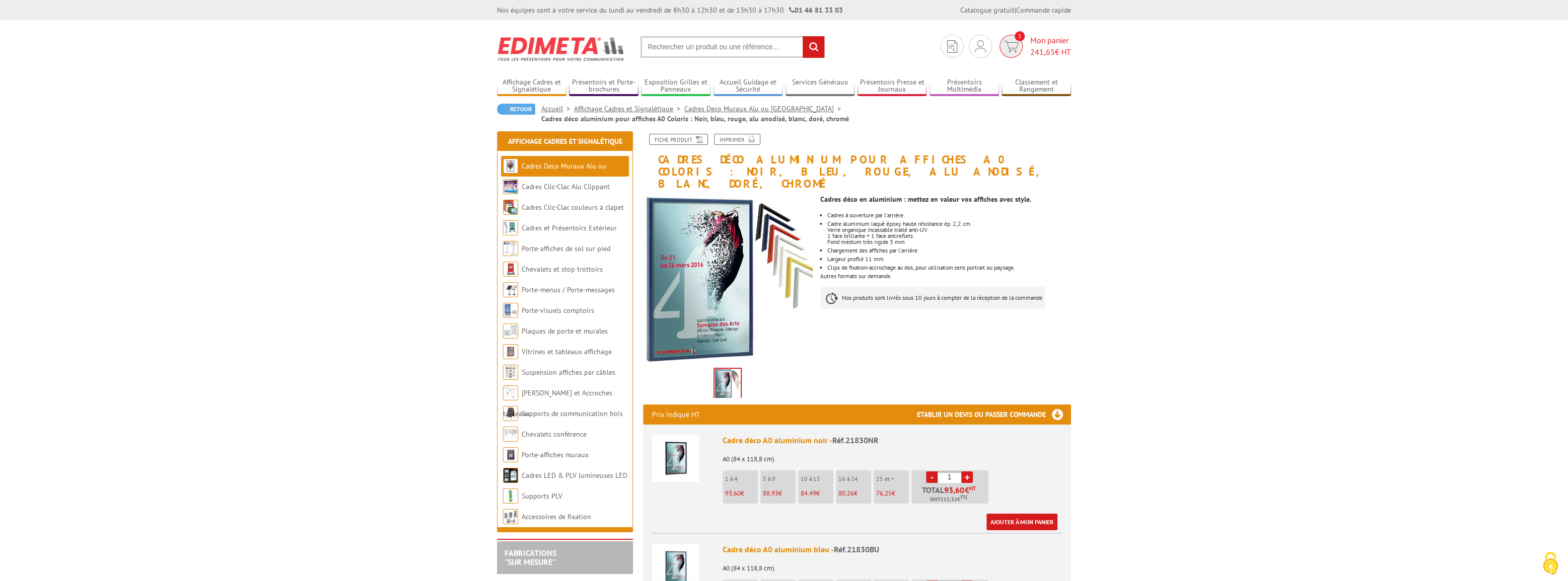
click at [1041, 45] on span "Mon panier 241,65 € HT" at bounding box center [1051, 46] width 41 height 23
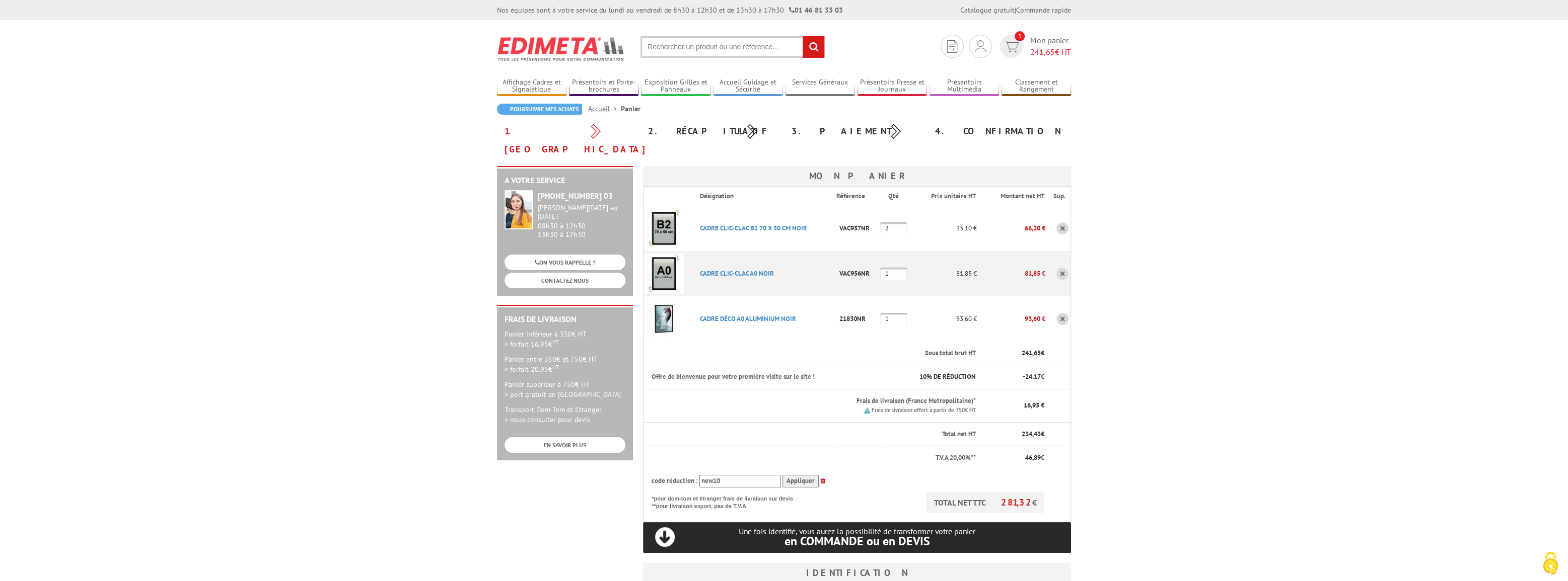
click at [1062, 222] on link at bounding box center [1062, 228] width 12 height 12
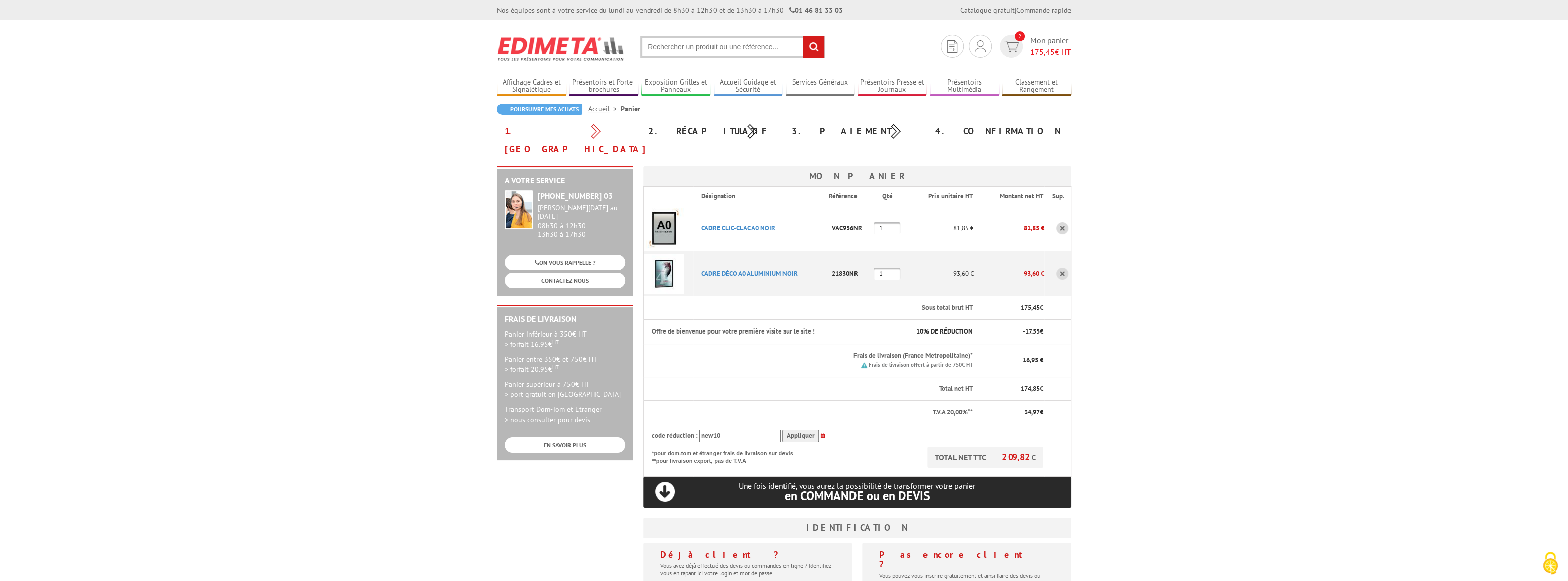
click at [1065, 222] on link at bounding box center [1062, 228] width 12 height 12
